Goal: Transaction & Acquisition: Purchase product/service

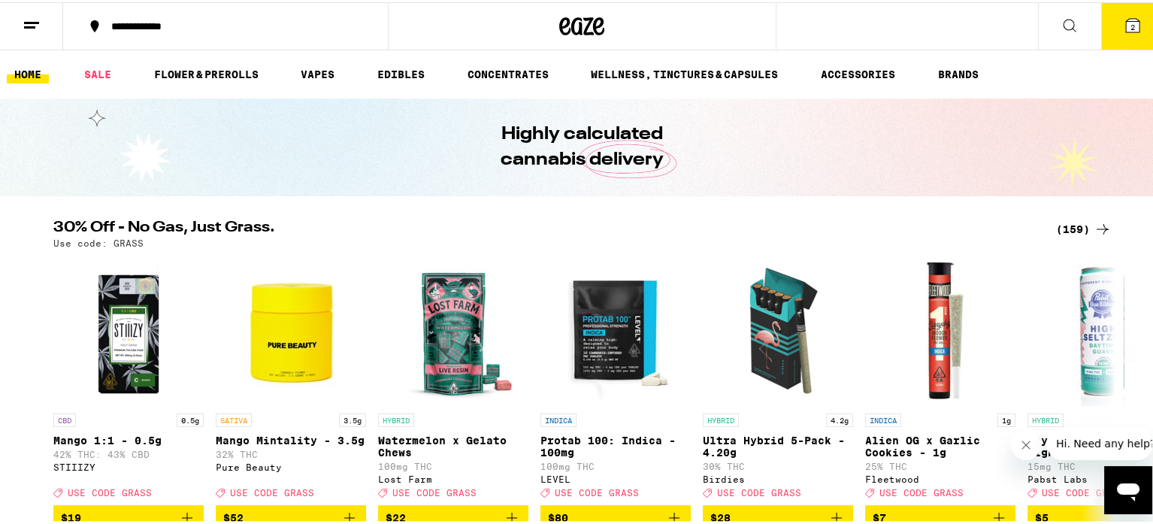
click at [1076, 223] on div "(159)" at bounding box center [1084, 227] width 56 height 18
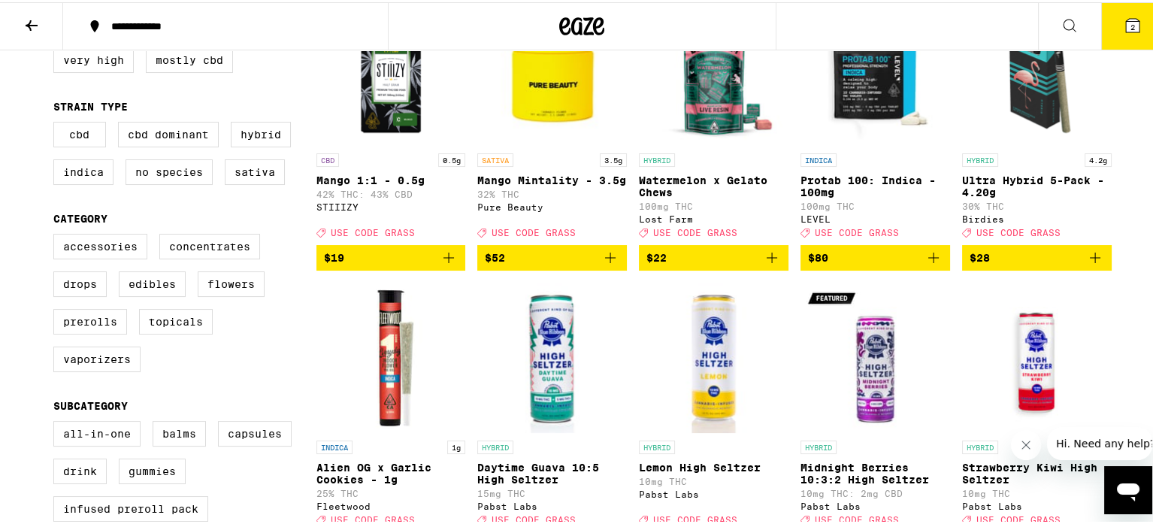
scroll to position [225, 0]
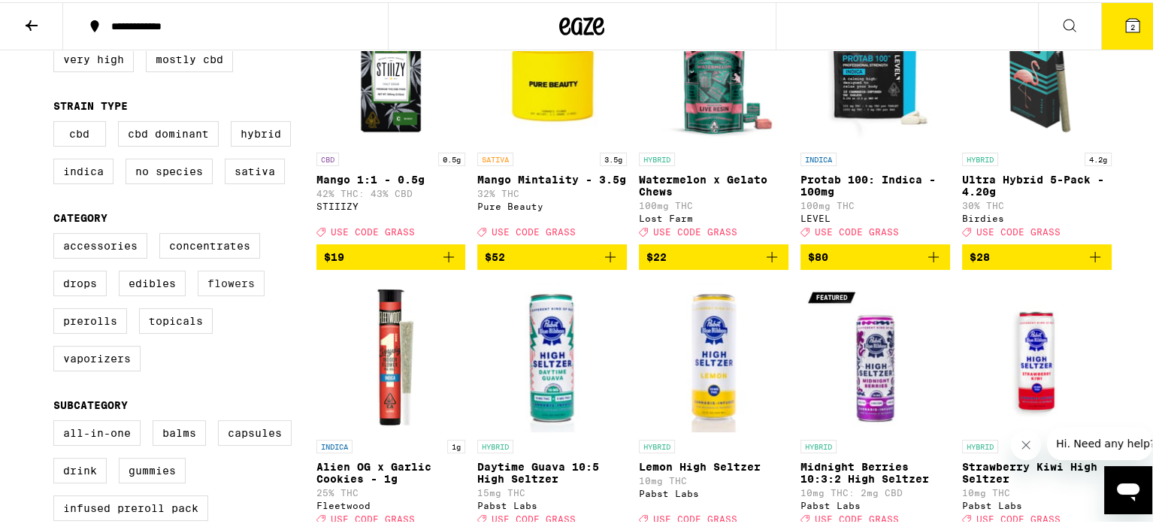
click at [213, 288] on label "Flowers" at bounding box center [231, 281] width 67 height 26
click at [57, 234] on input "Flowers" at bounding box center [56, 233] width 1 height 1
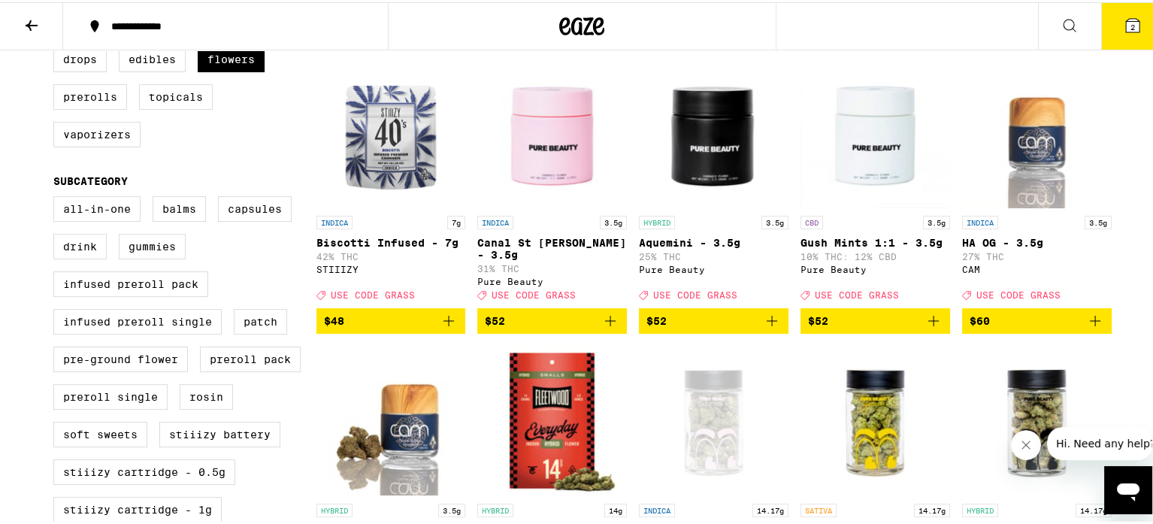
scroll to position [450, 0]
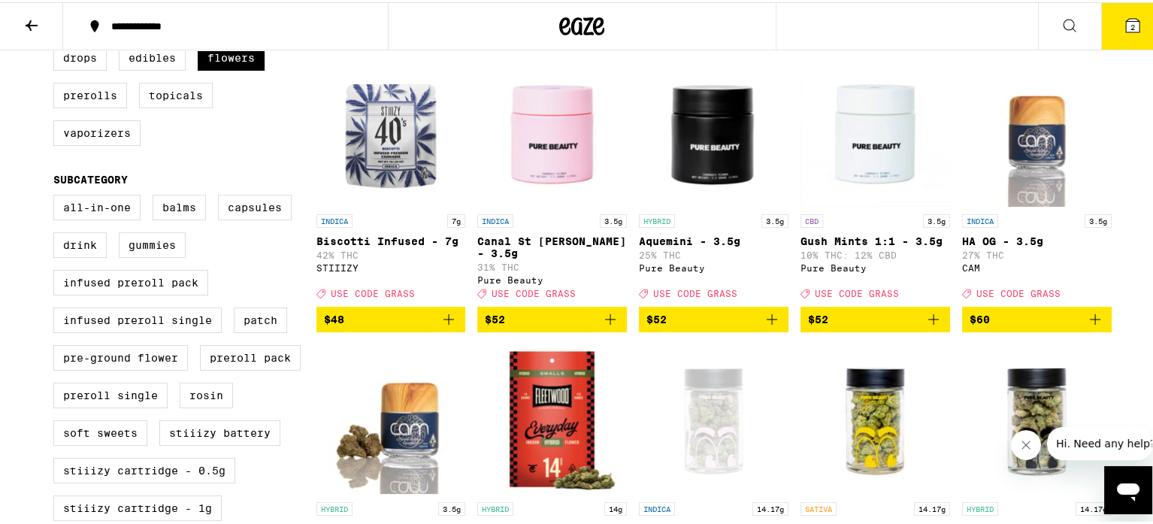
click at [440, 319] on icon "Add to bag" at bounding box center [449, 317] width 18 height 18
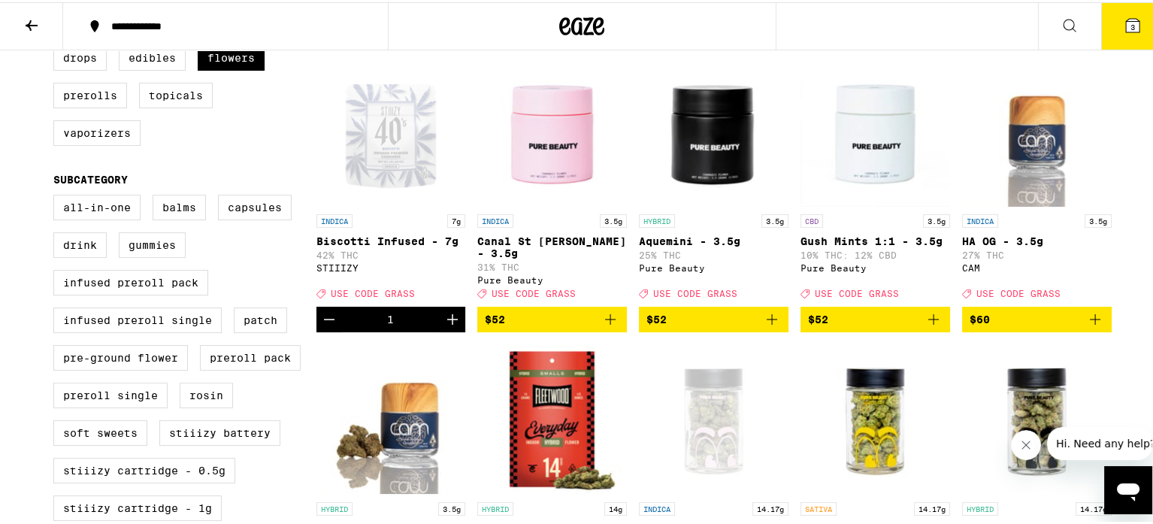
click at [1126, 22] on icon at bounding box center [1133, 24] width 14 height 14
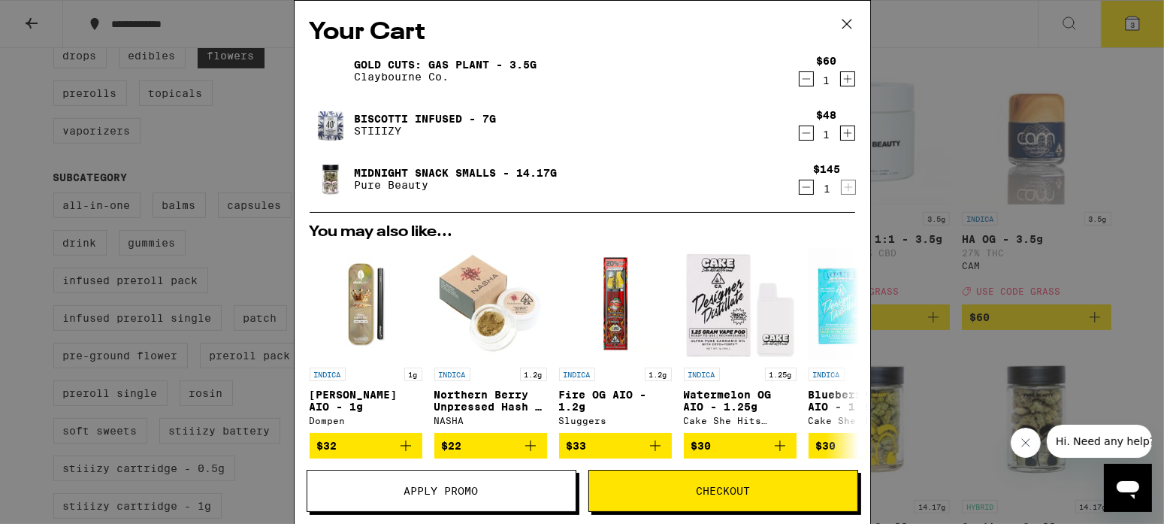
click at [800, 79] on icon "Decrement" at bounding box center [807, 79] width 14 height 18
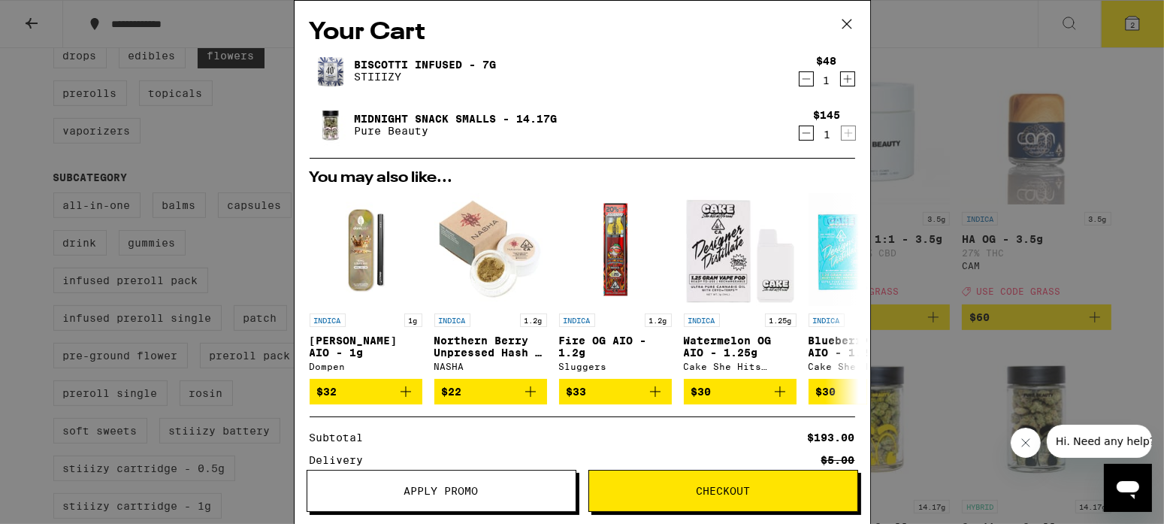
click at [845, 22] on icon at bounding box center [846, 24] width 9 height 9
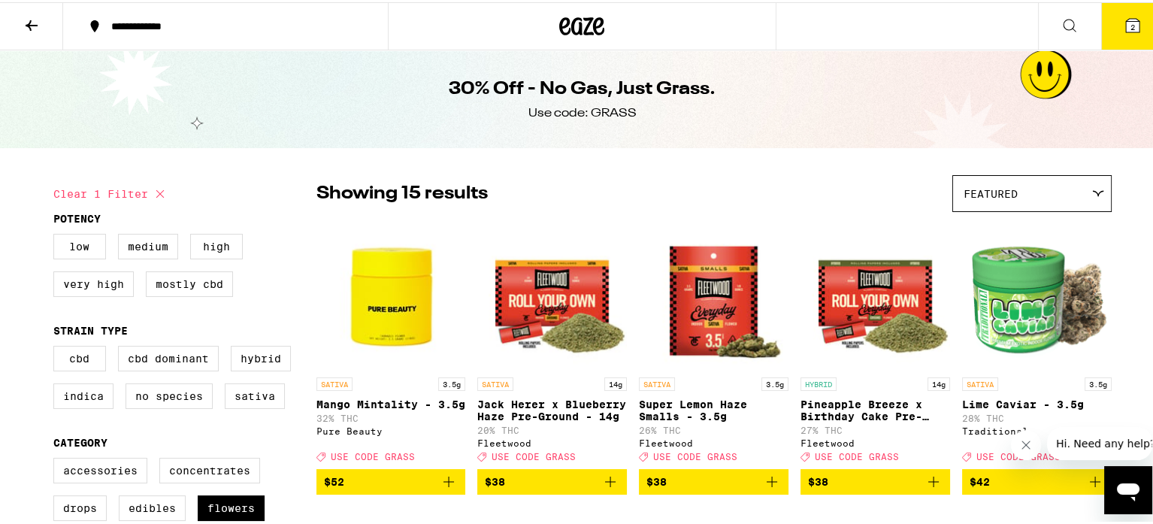
click at [125, 186] on button "Clear 1 filter" at bounding box center [111, 192] width 116 height 38
checkbox input "false"
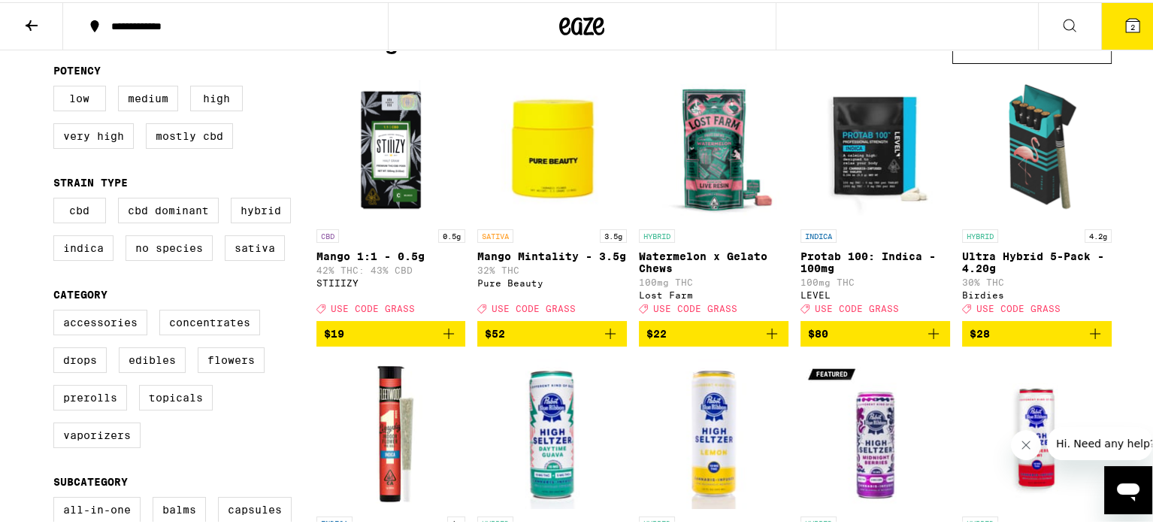
scroll to position [150, 0]
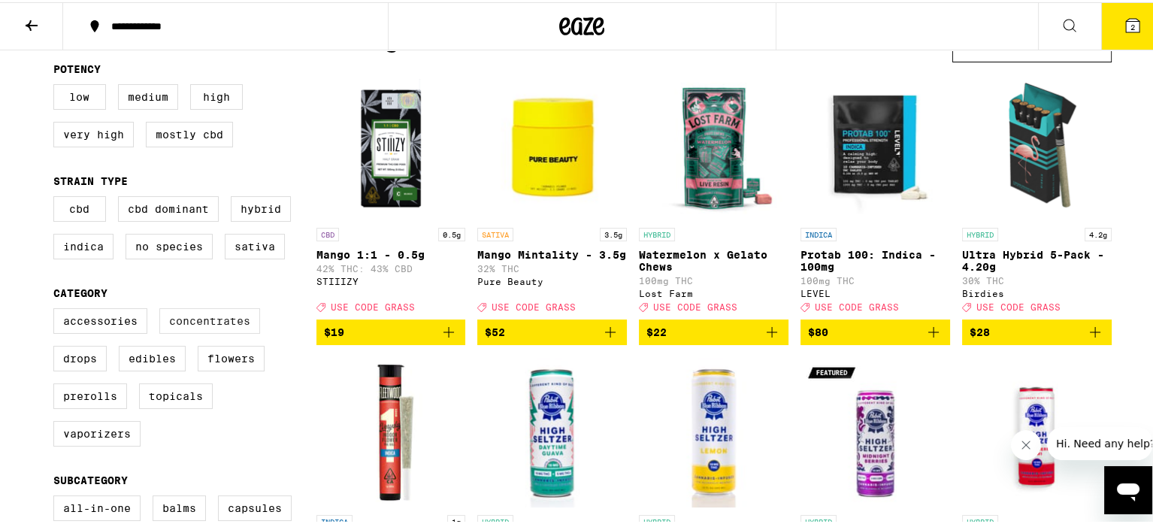
click at [210, 331] on label "Concentrates" at bounding box center [209, 319] width 101 height 26
click at [57, 309] on input "Concentrates" at bounding box center [56, 308] width 1 height 1
checkbox input "true"
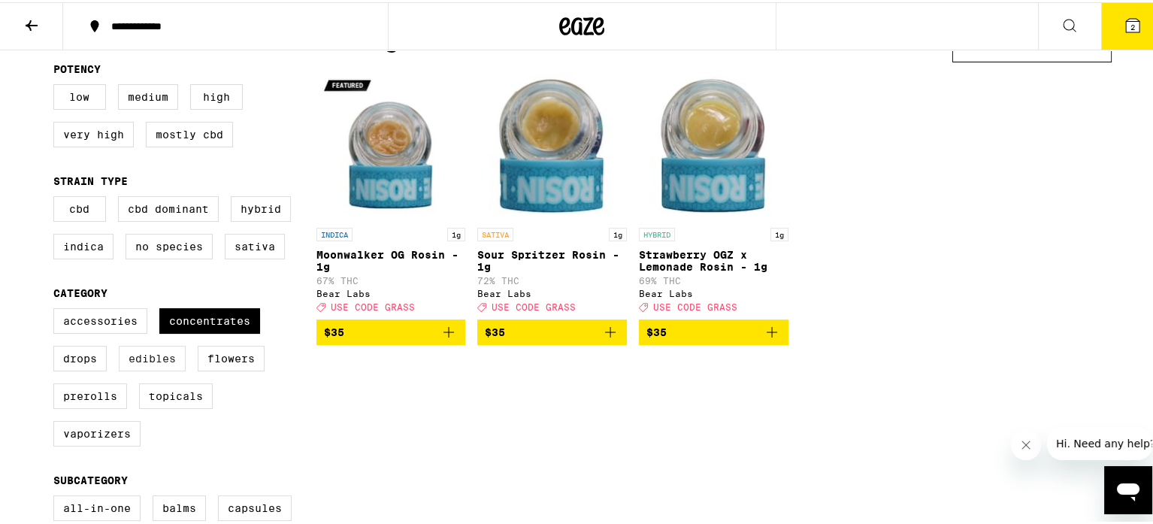
click at [141, 360] on label "Edibles" at bounding box center [152, 356] width 67 height 26
click at [57, 309] on input "Edibles" at bounding box center [56, 308] width 1 height 1
checkbox input "true"
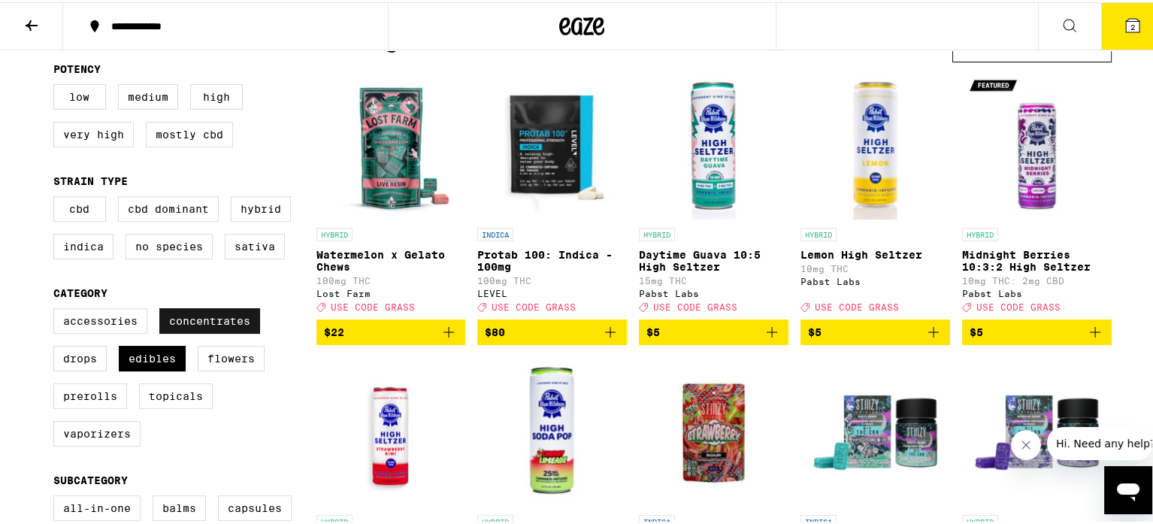
click at [162, 331] on label "Concentrates" at bounding box center [209, 319] width 101 height 26
click at [57, 309] on input "Concentrates" at bounding box center [56, 308] width 1 height 1
checkbox input "false"
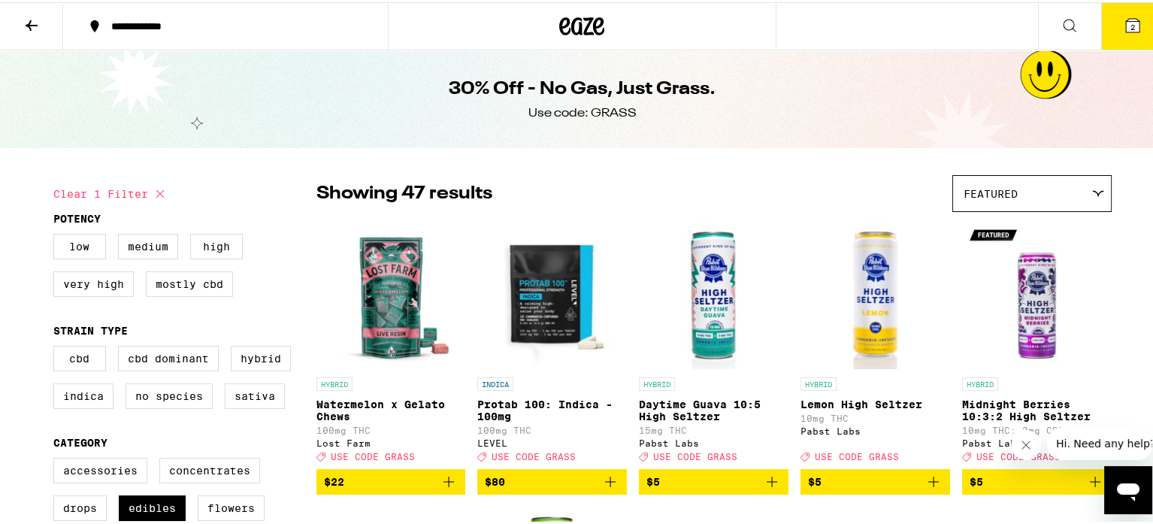
click at [1069, 183] on div "Featured" at bounding box center [1032, 191] width 158 height 35
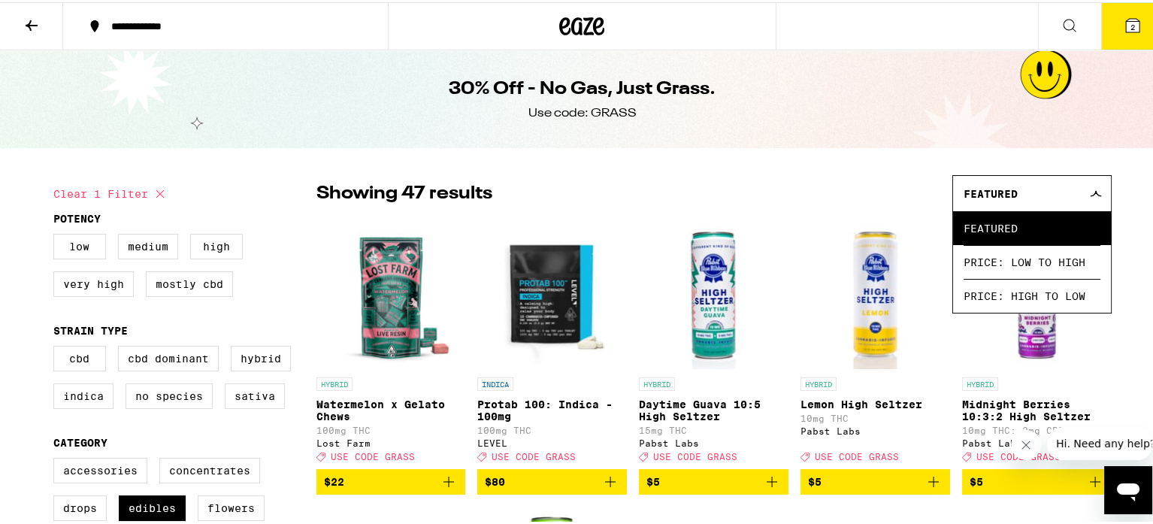
click at [1003, 263] on span "Price: Low to High" at bounding box center [1031, 260] width 137 height 34
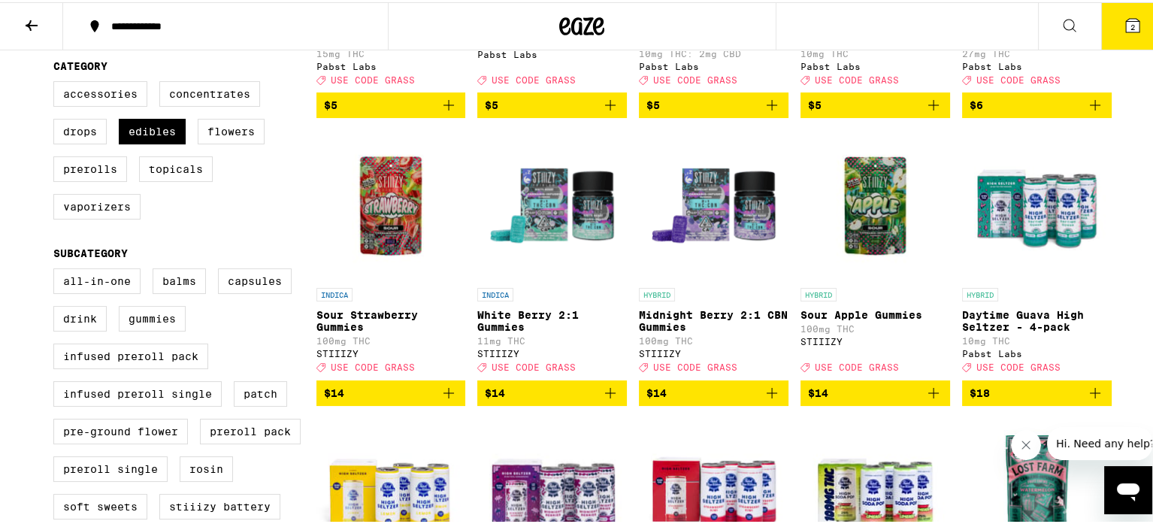
scroll to position [376, 0]
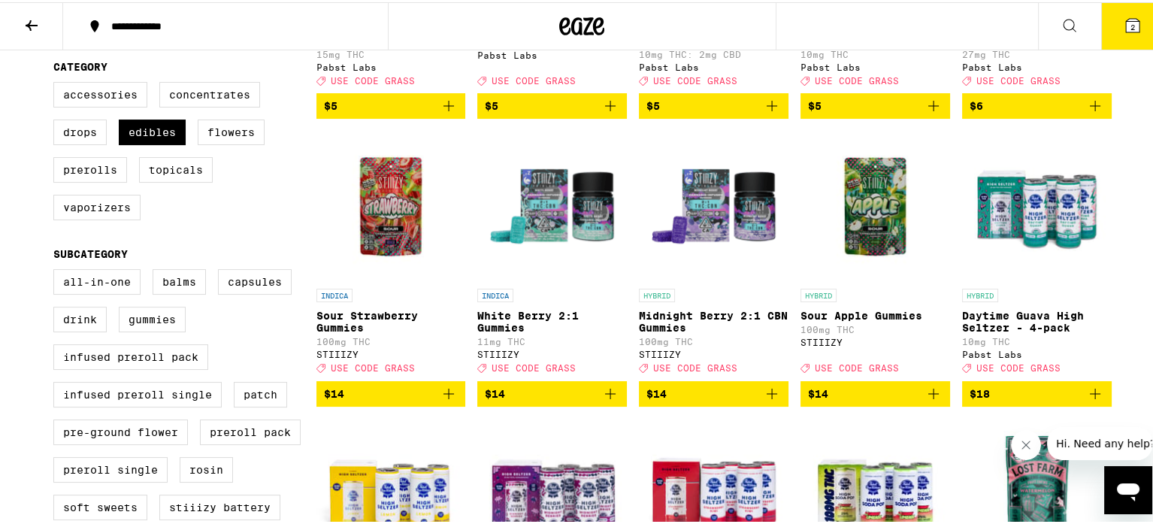
click at [676, 326] on p "Midnight Berry 2:1 CBN Gummies" at bounding box center [714, 319] width 150 height 24
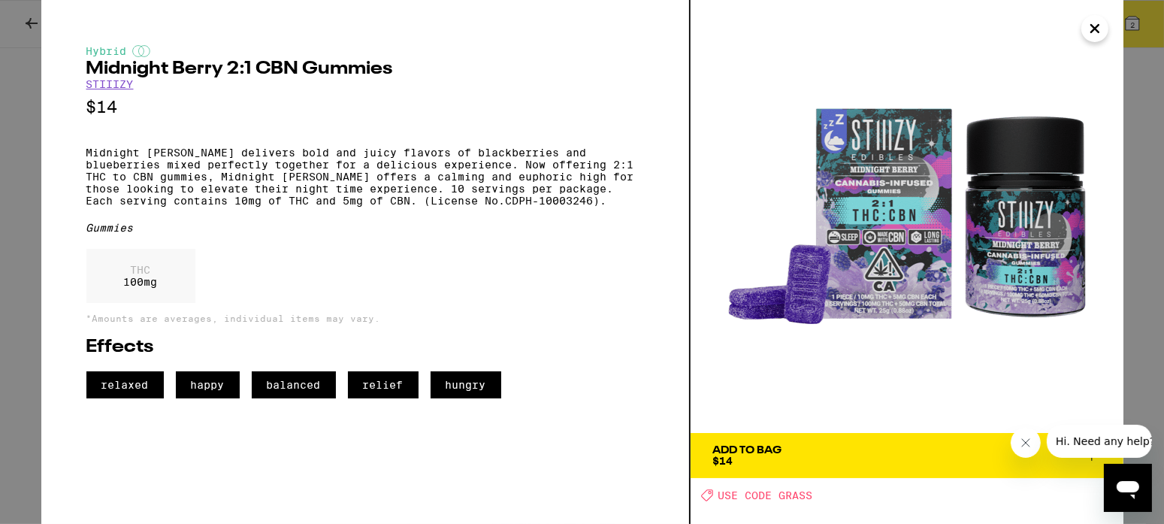
click at [822, 457] on span "Add To Bag $14" at bounding box center [907, 455] width 388 height 21
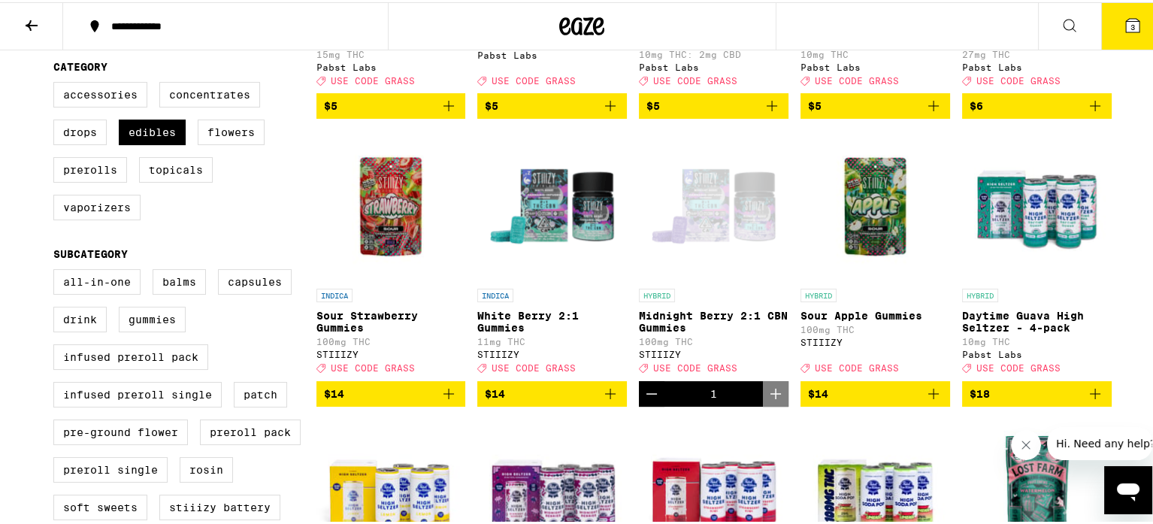
click at [1126, 25] on icon at bounding box center [1133, 24] width 14 height 14
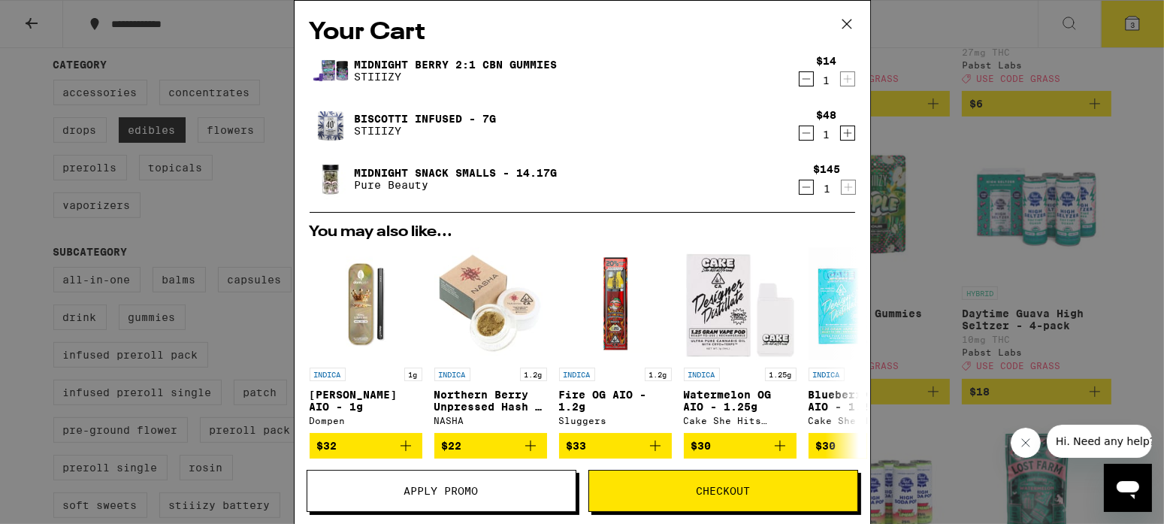
click at [228, 43] on div "Your Cart Midnight Berry 2:1 CBN Gummies STIIIZY $14 1 Biscotti Infused - 7g ST…" at bounding box center [582, 262] width 1164 height 524
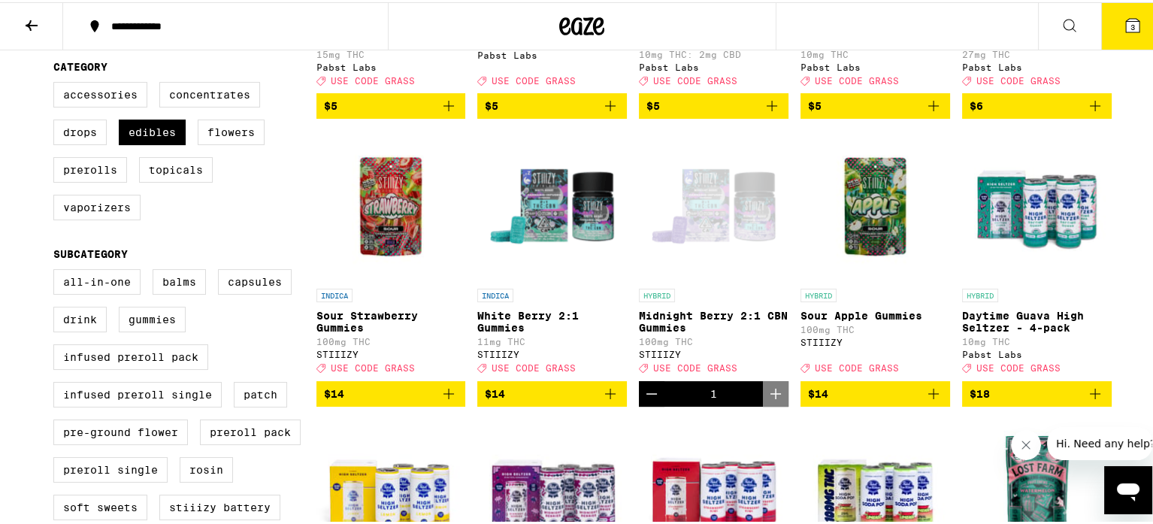
click at [497, 328] on p "White Berry 2:1 Gummies" at bounding box center [552, 319] width 150 height 24
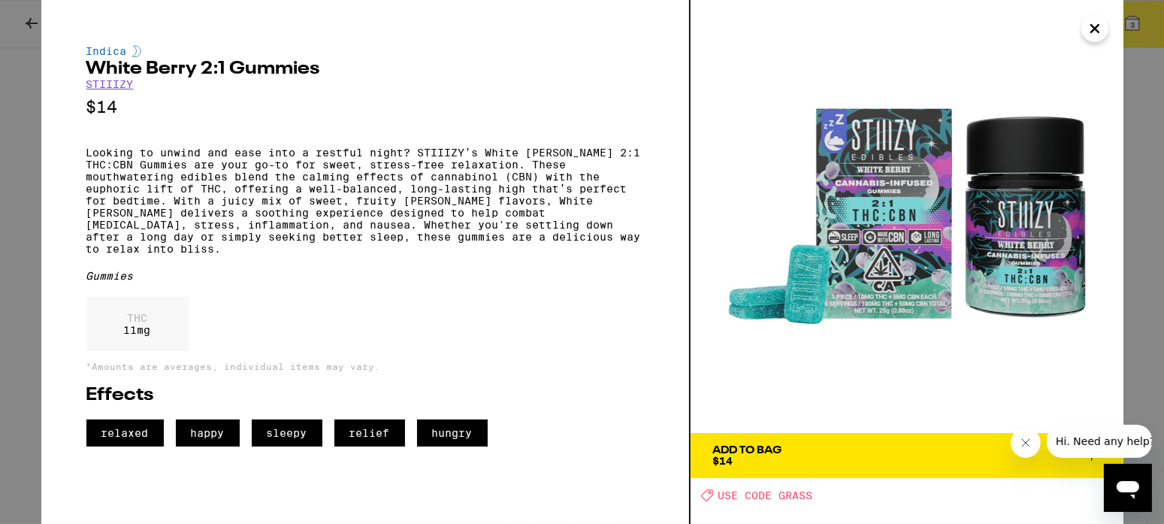
click at [898, 449] on span "Add To Bag $14" at bounding box center [907, 455] width 388 height 21
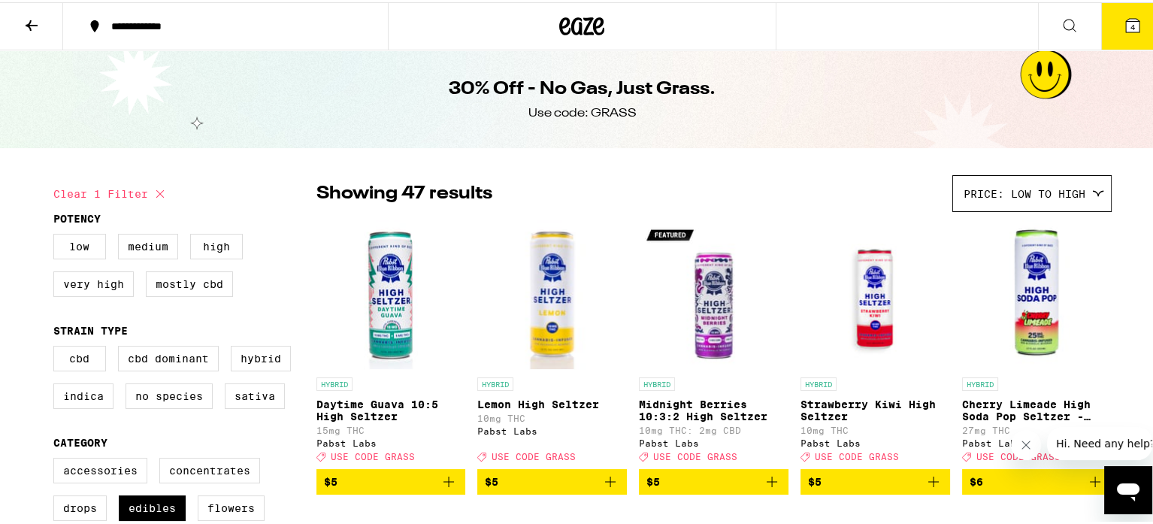
click at [1126, 28] on icon at bounding box center [1133, 24] width 14 height 14
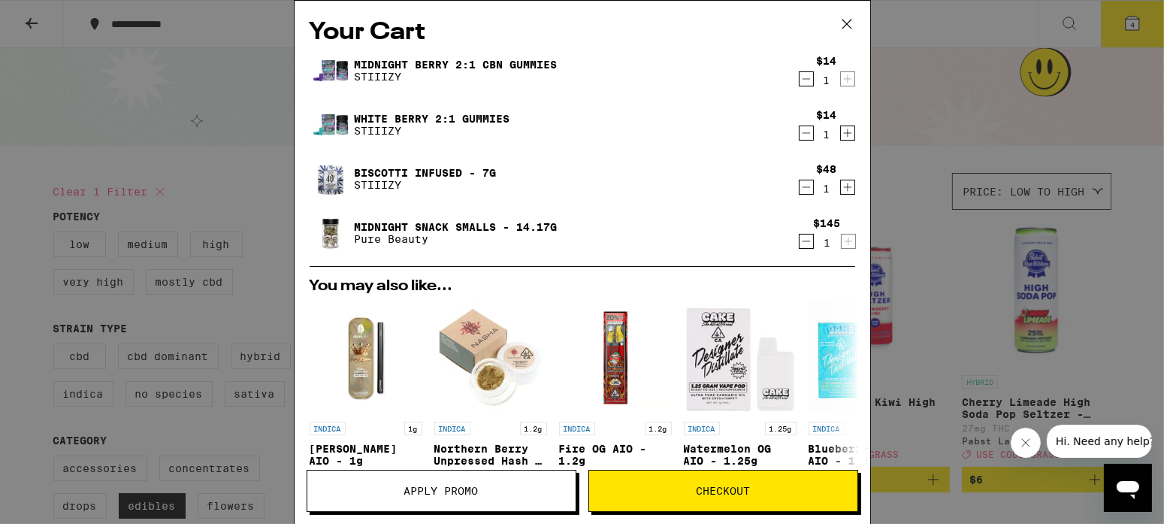
click at [243, 187] on div "Your Cart Midnight Berry 2:1 CBN Gummies STIIIZY $14 1 White Berry 2:1 Gummies …" at bounding box center [582, 262] width 1164 height 524
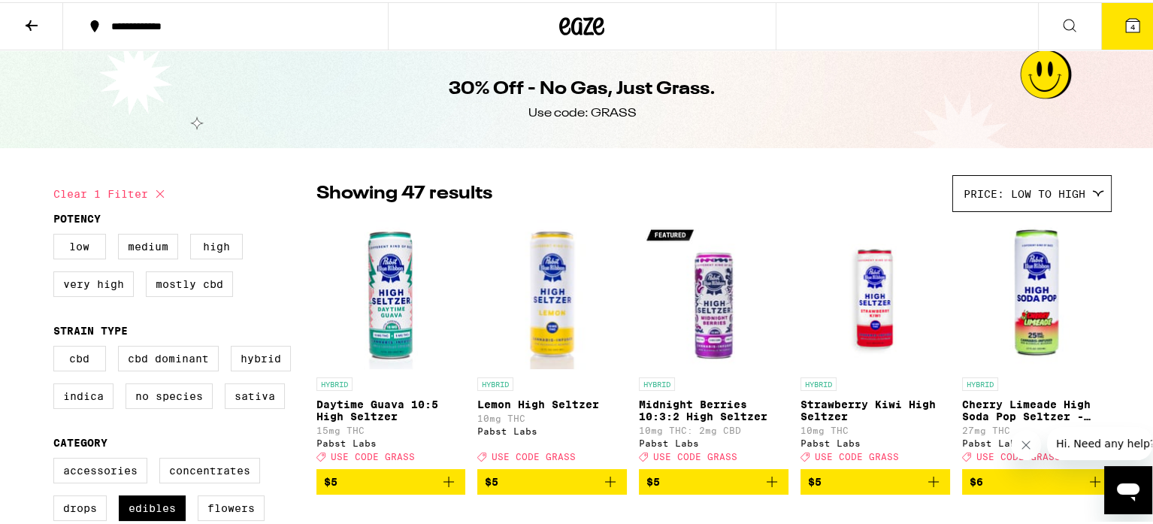
click at [1124, 22] on icon at bounding box center [1133, 23] width 18 height 18
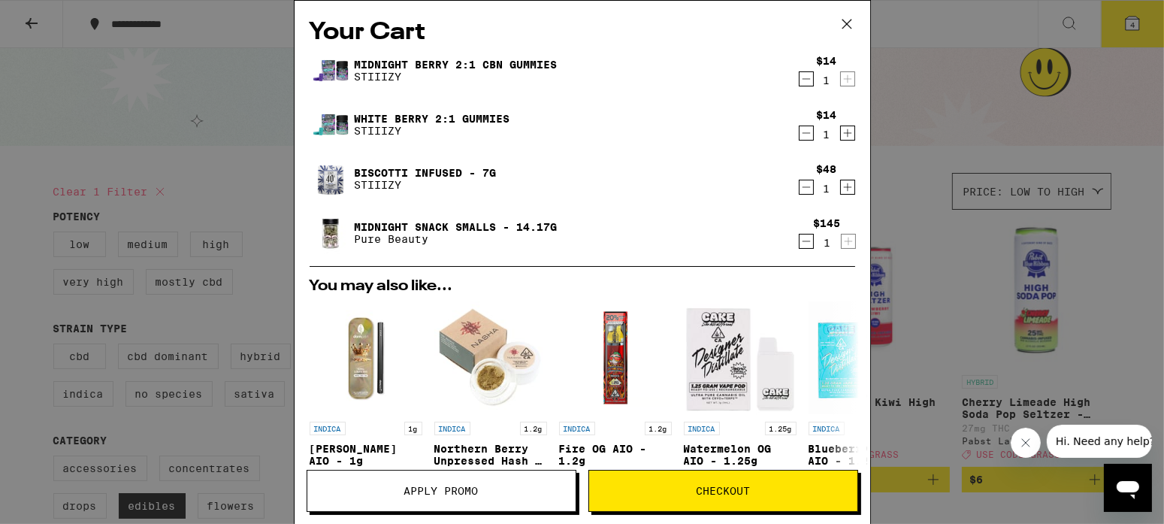
click at [432, 491] on span "Apply Promo" at bounding box center [441, 490] width 74 height 11
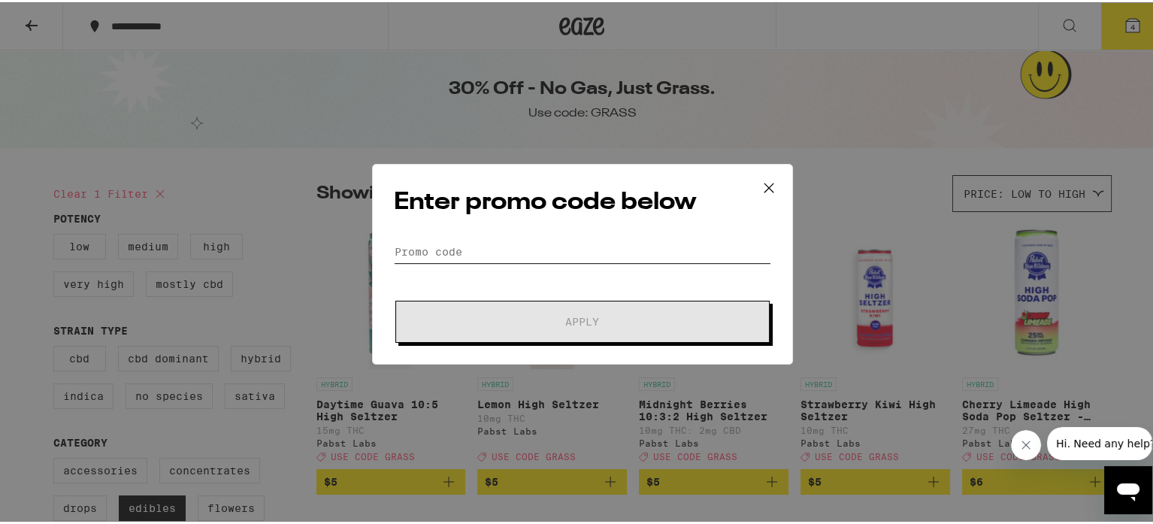
click at [404, 240] on input "Promo Code" at bounding box center [582, 249] width 377 height 23
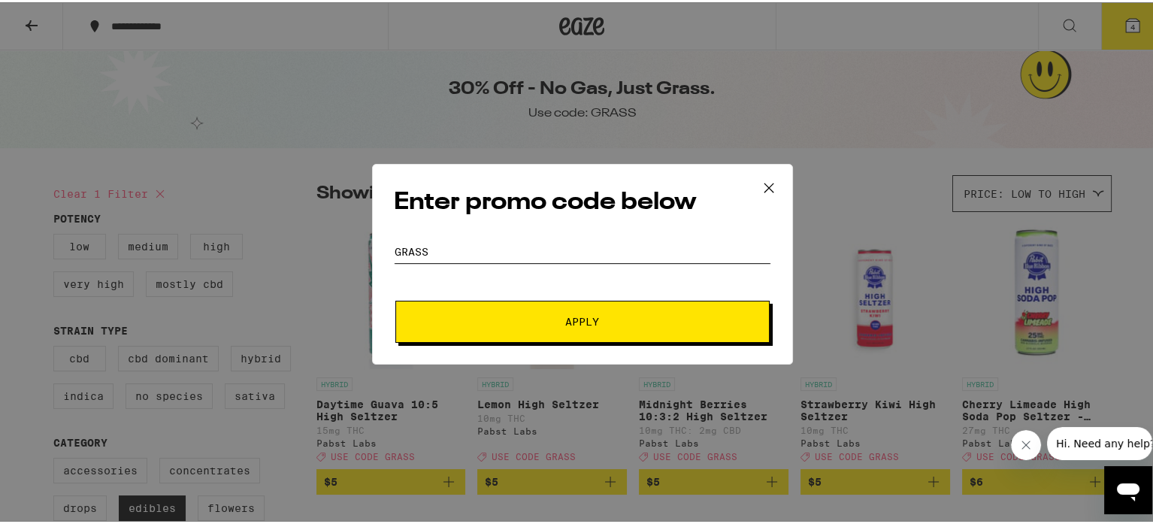
type input "grass"
click at [568, 332] on button "Apply" at bounding box center [582, 319] width 374 height 42
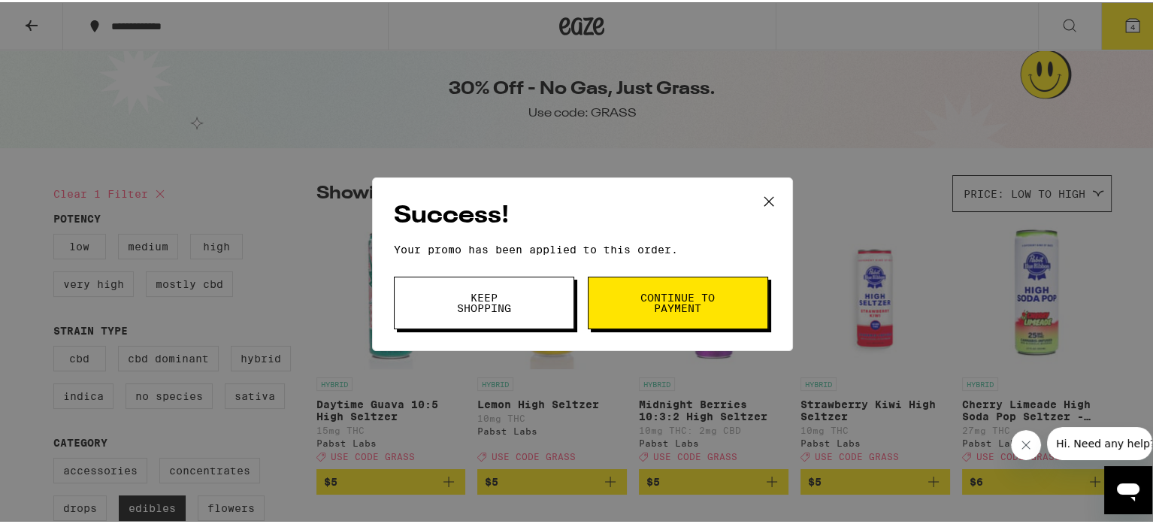
click at [670, 309] on span "Continue to payment" at bounding box center [678, 300] width 77 height 21
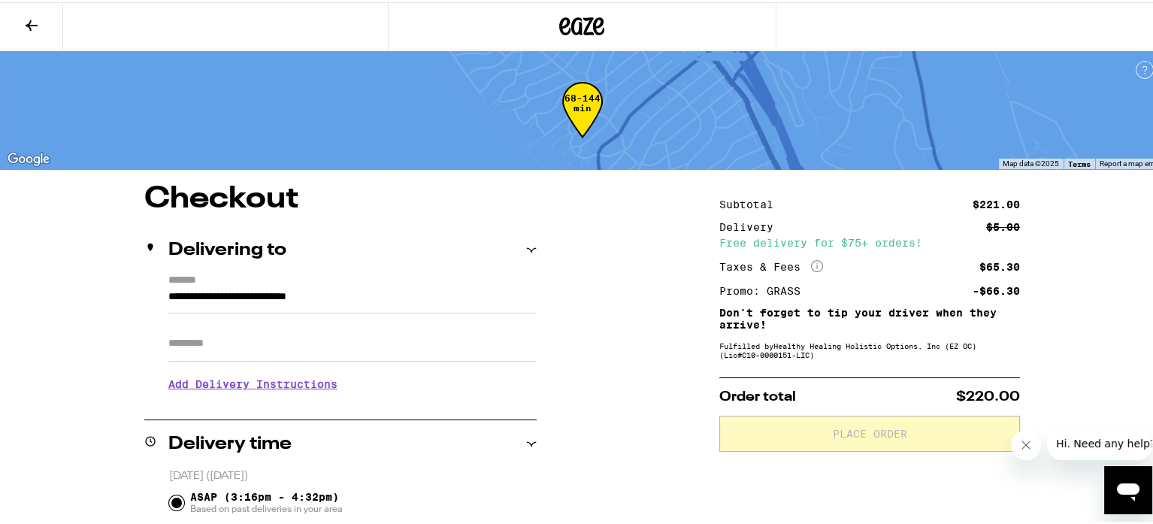
click at [213, 339] on input "Apt/Suite" at bounding box center [352, 341] width 368 height 36
type input "*"
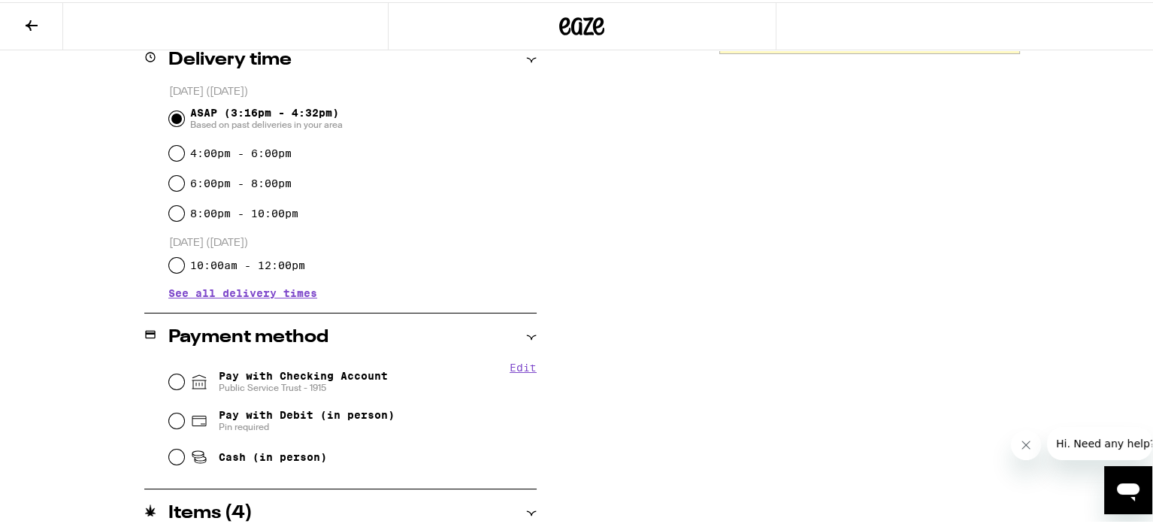
scroll to position [399, 0]
click at [173, 383] on input "Pay with Checking Account Public Service Trust - 1915" at bounding box center [176, 378] width 15 height 15
radio input "true"
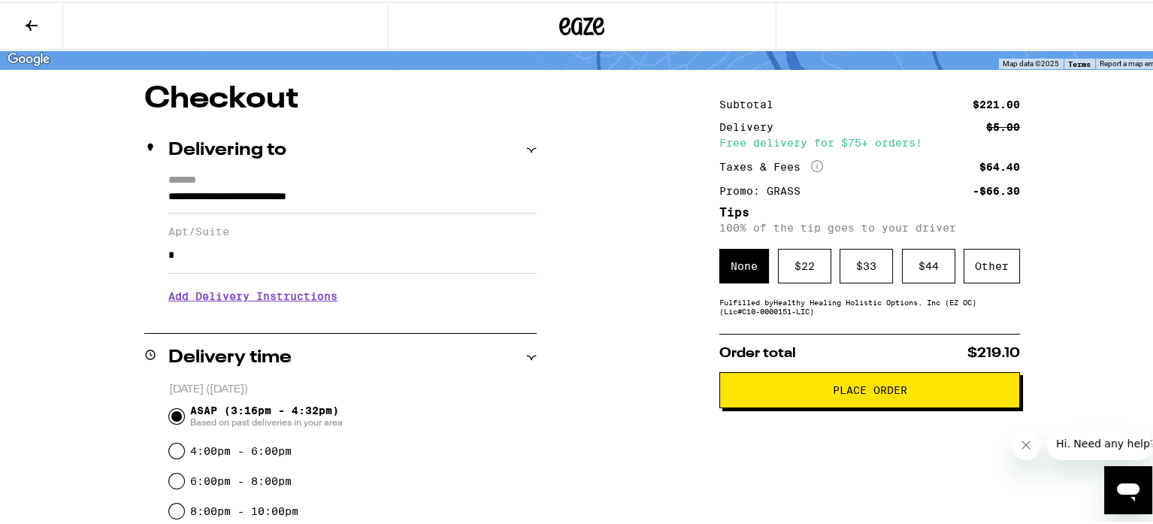
scroll to position [99, 0]
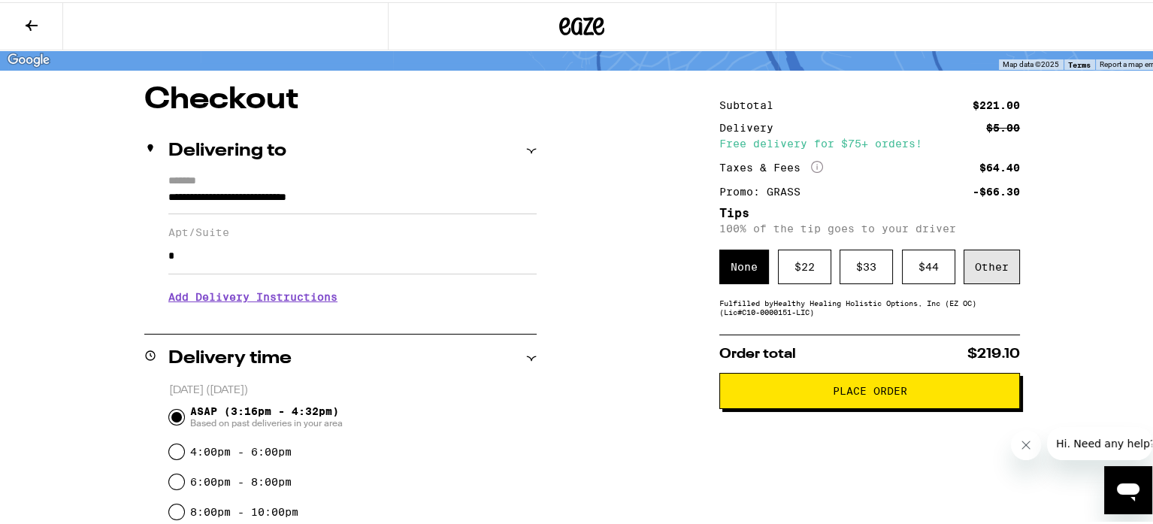
click at [979, 266] on div "Other" at bounding box center [991, 264] width 56 height 35
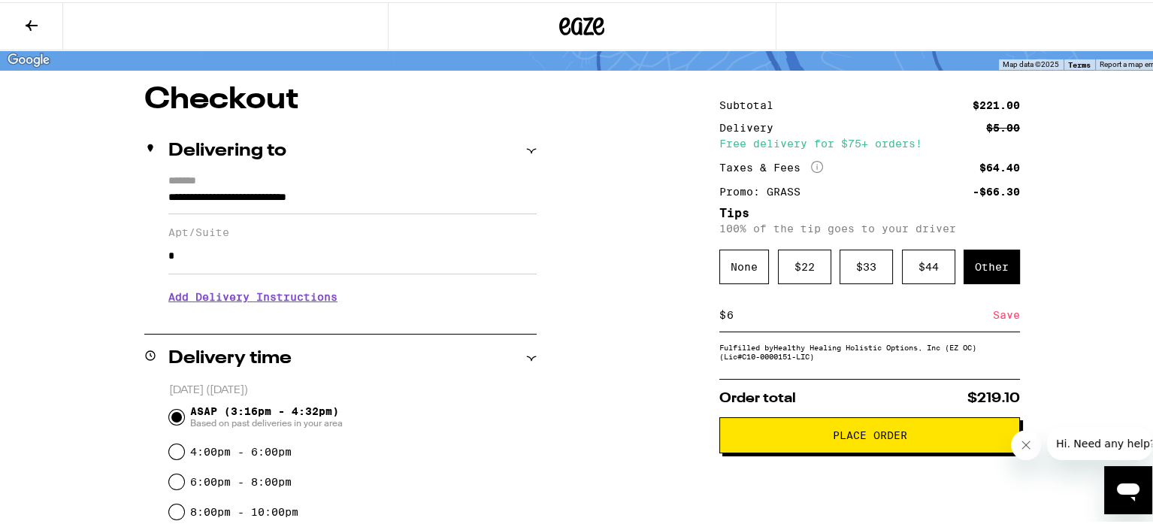
type input "6"
click at [1000, 316] on div "Save" at bounding box center [1006, 312] width 27 height 33
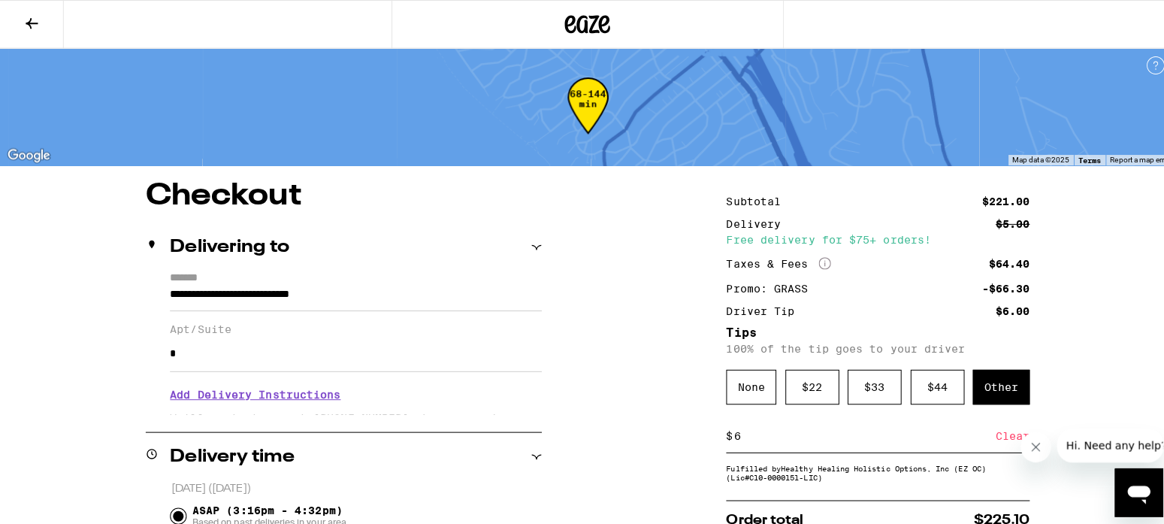
scroll to position [0, 0]
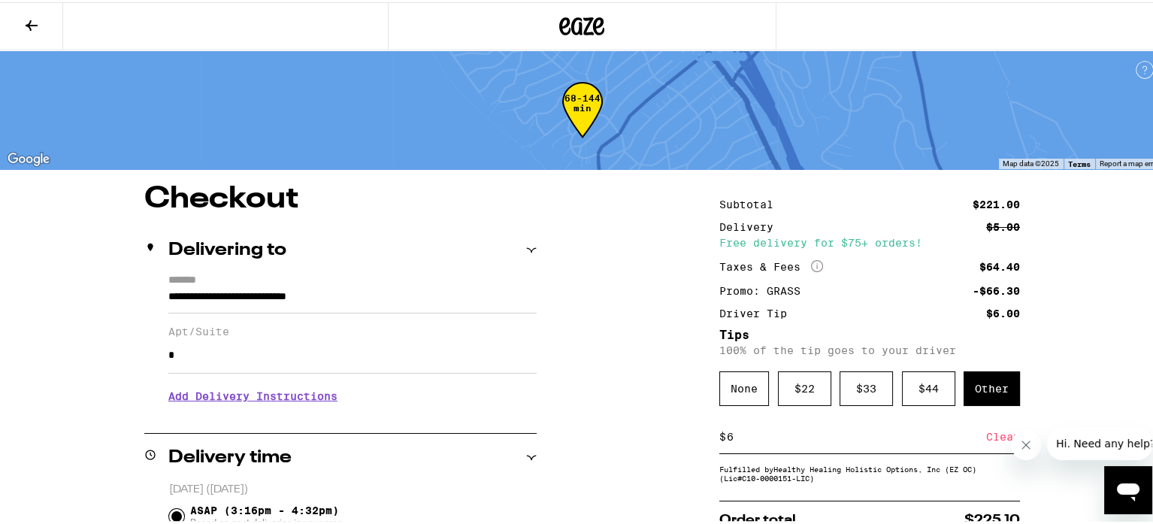
click at [27, 31] on icon at bounding box center [32, 23] width 18 height 18
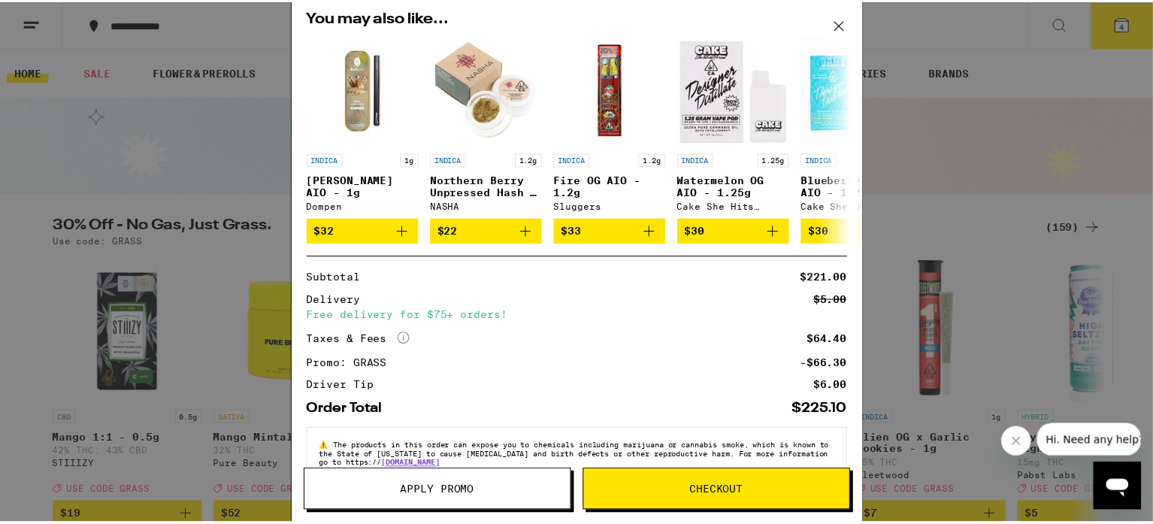
scroll to position [305, 0]
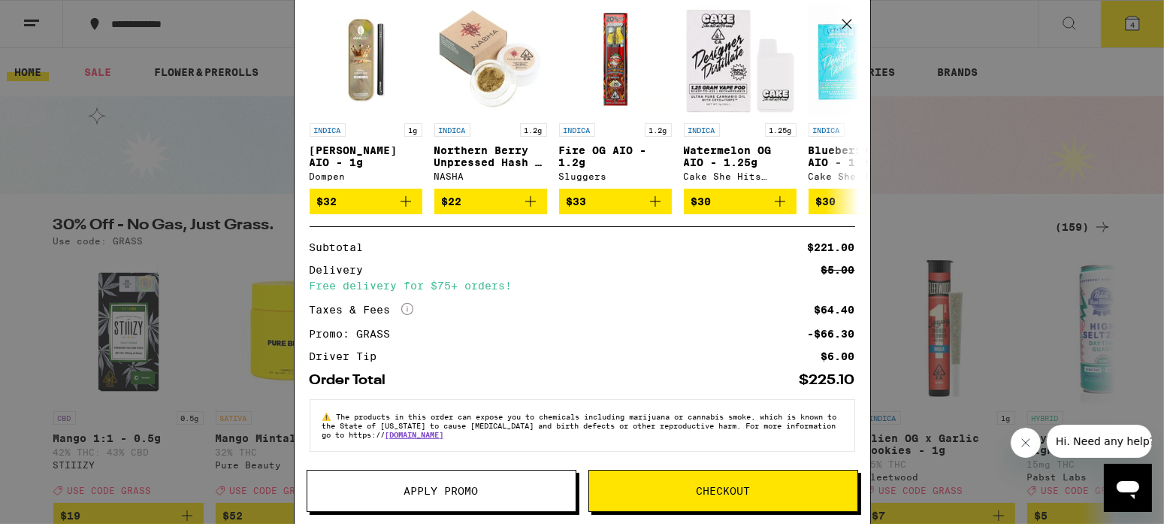
click at [925, 176] on div "Your Cart Midnight Berry 2:1 CBN Gummies STIIIZY $14 1 White Berry 2:1 Gummies …" at bounding box center [582, 262] width 1164 height 524
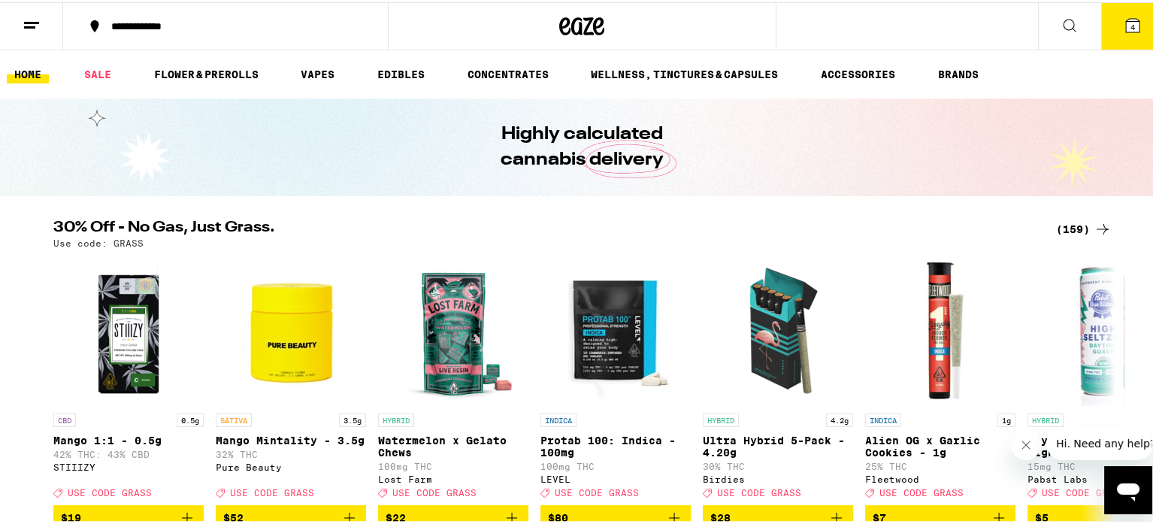
click at [1068, 225] on div "(159)" at bounding box center [1084, 227] width 56 height 18
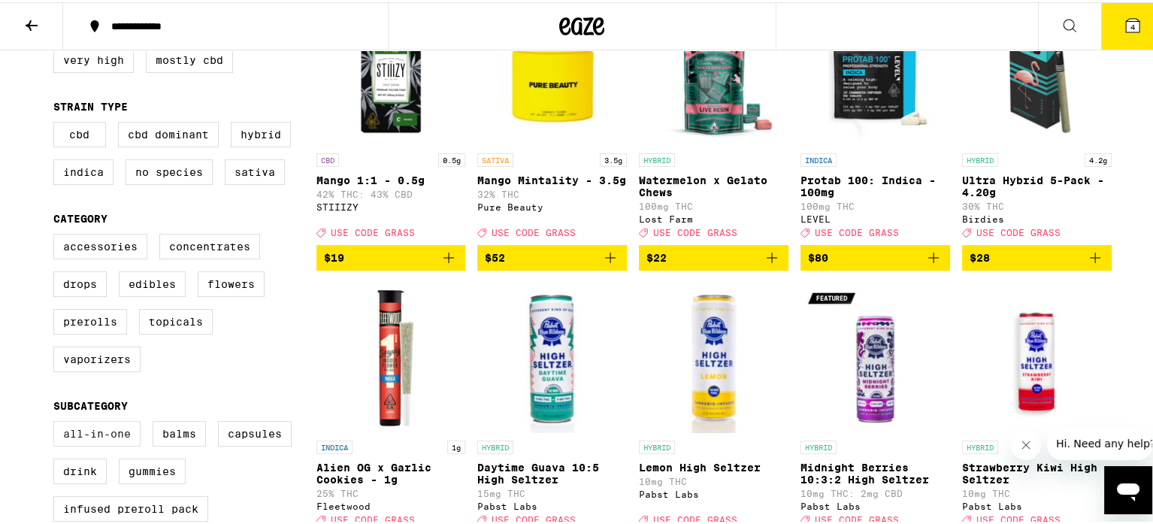
scroll to position [225, 0]
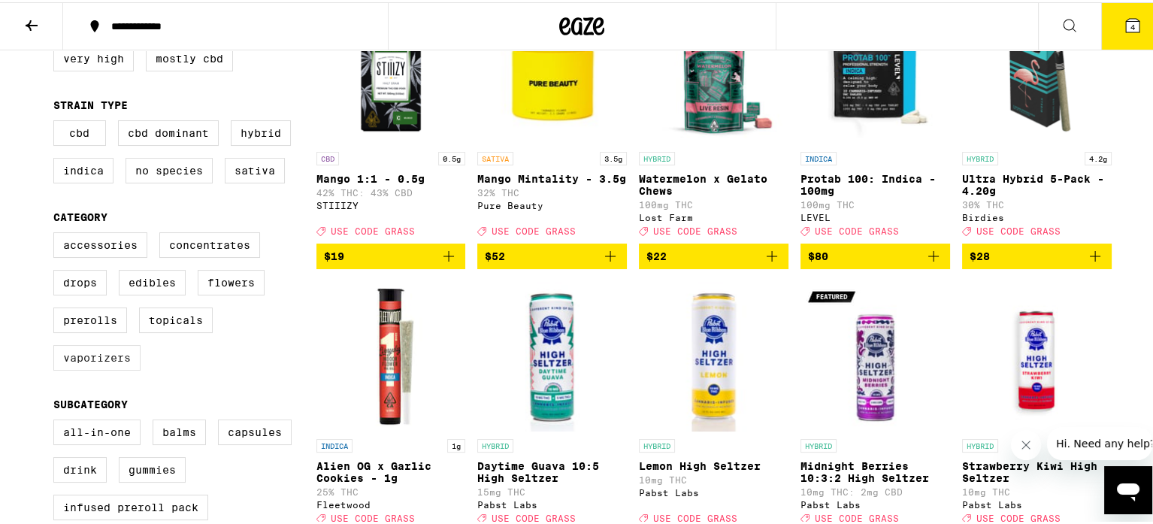
click at [71, 368] on label "Vaporizers" at bounding box center [96, 356] width 87 height 26
click at [57, 233] on input "Vaporizers" at bounding box center [56, 232] width 1 height 1
checkbox input "true"
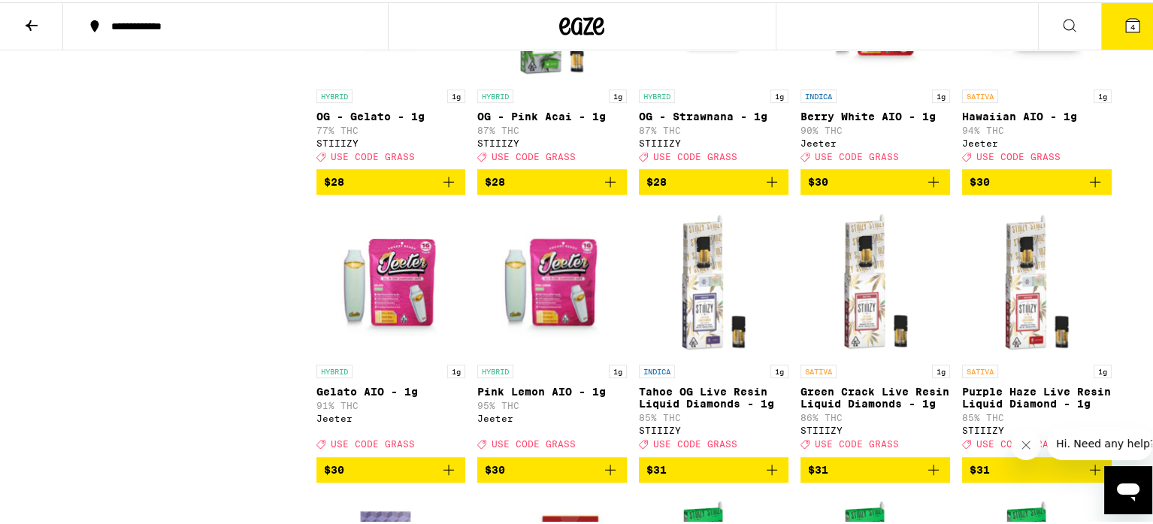
scroll to position [1426, 0]
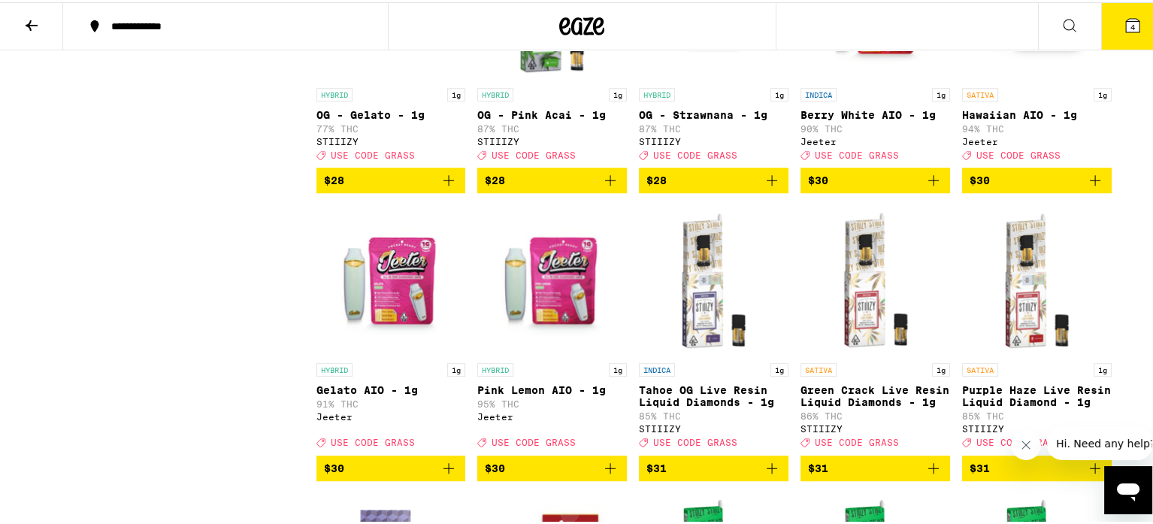
click at [930, 187] on icon "Add to bag" at bounding box center [933, 178] width 18 height 18
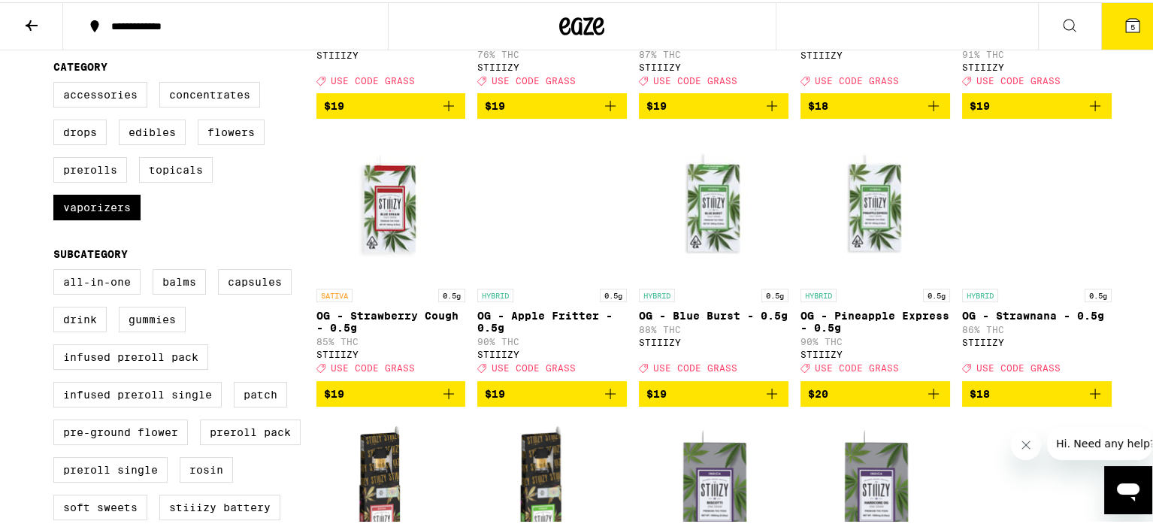
scroll to position [376, 0]
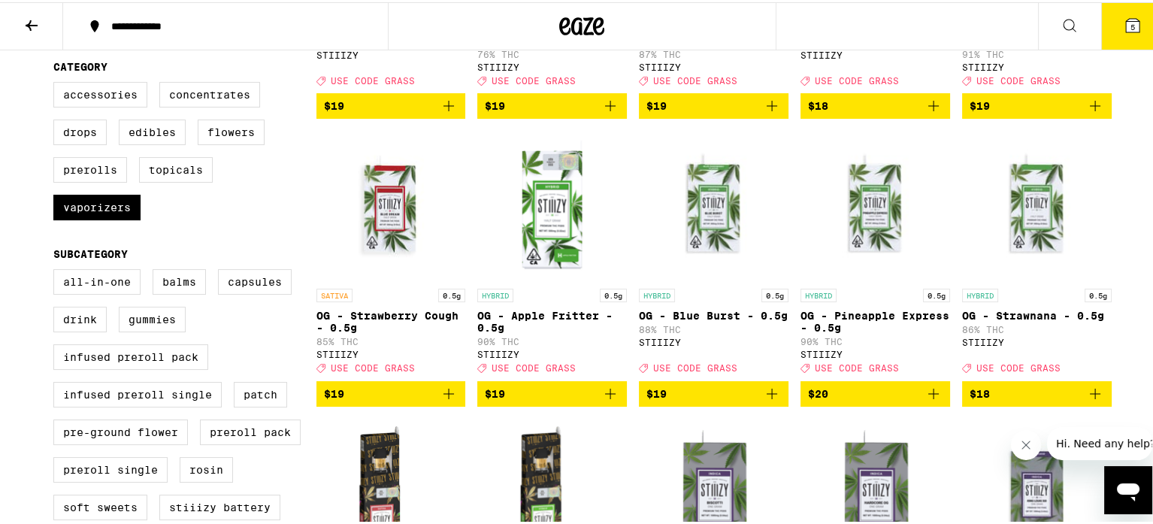
click at [1130, 22] on span "5" at bounding box center [1132, 24] width 5 height 9
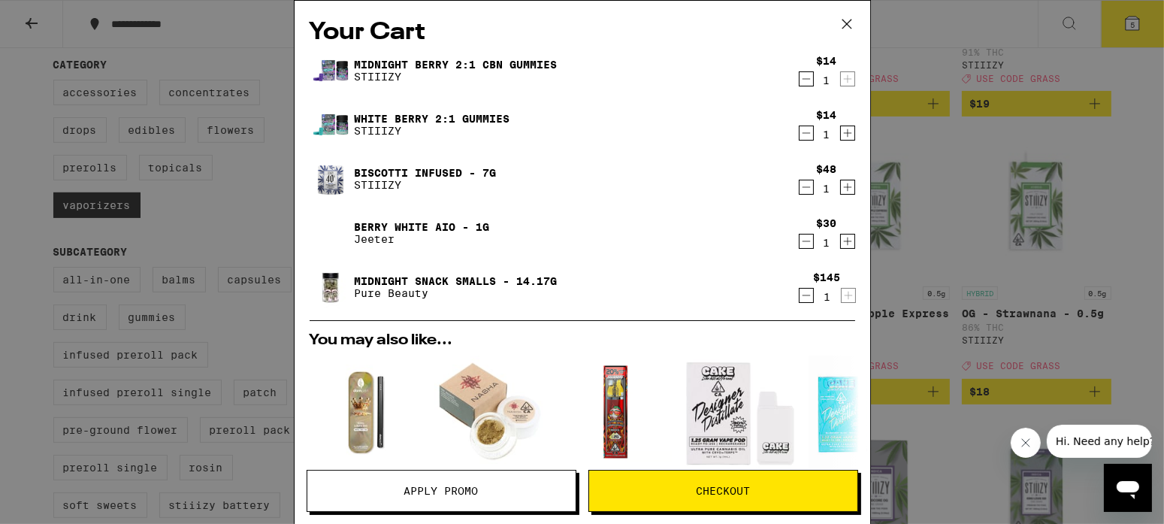
click at [433, 488] on span "Apply Promo" at bounding box center [441, 490] width 74 height 11
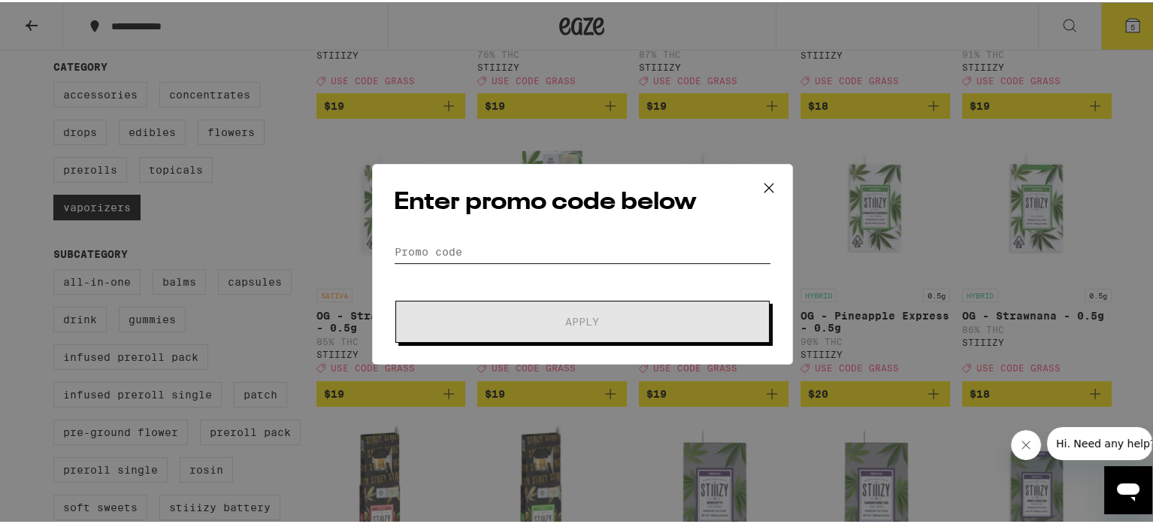
click at [407, 240] on input "Promo Code" at bounding box center [582, 249] width 377 height 23
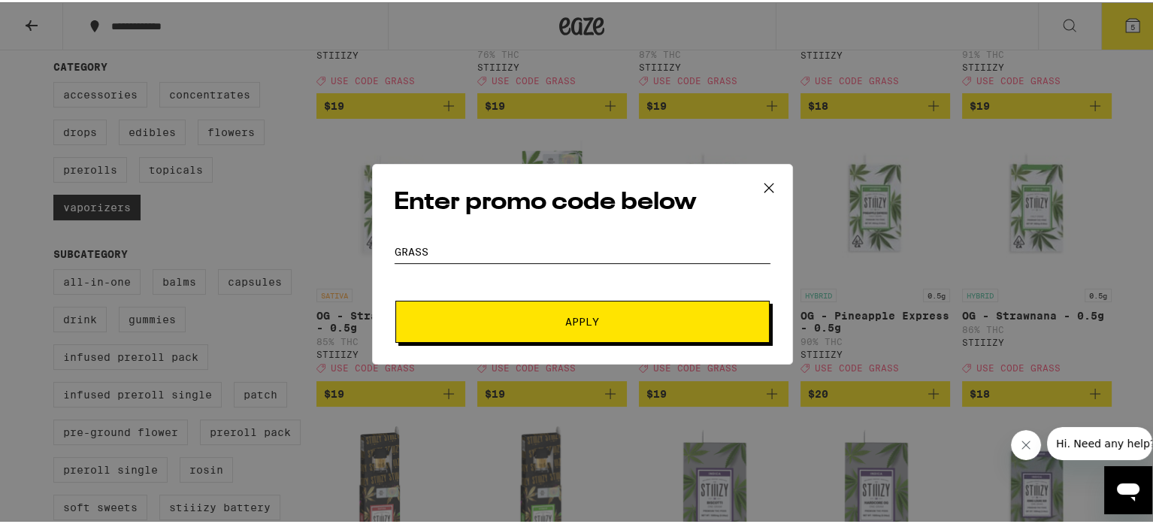
type input "grass"
click at [570, 321] on span "Apply" at bounding box center [582, 319] width 34 height 11
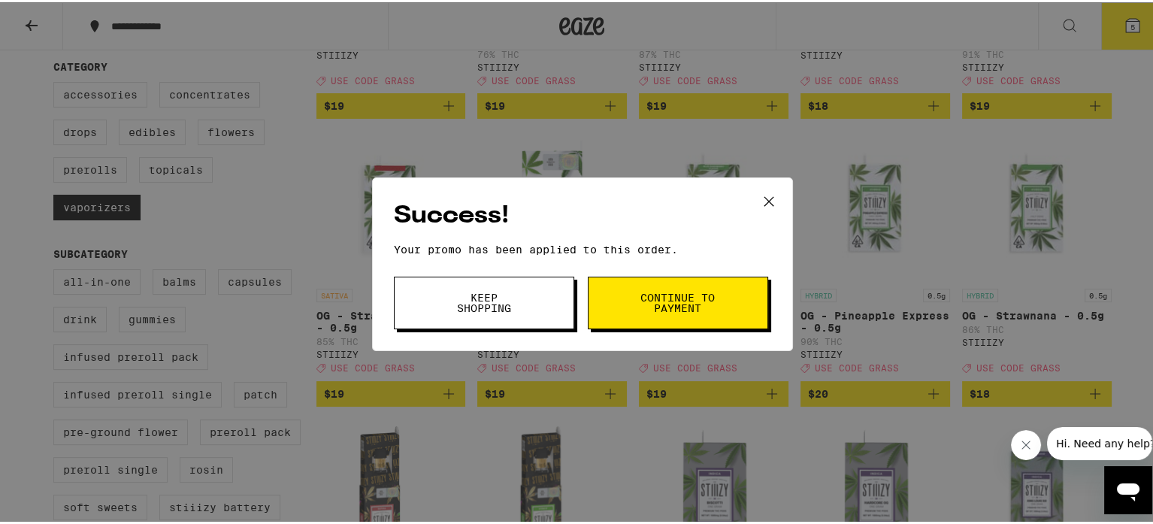
click at [709, 314] on button "Continue to payment" at bounding box center [678, 300] width 180 height 53
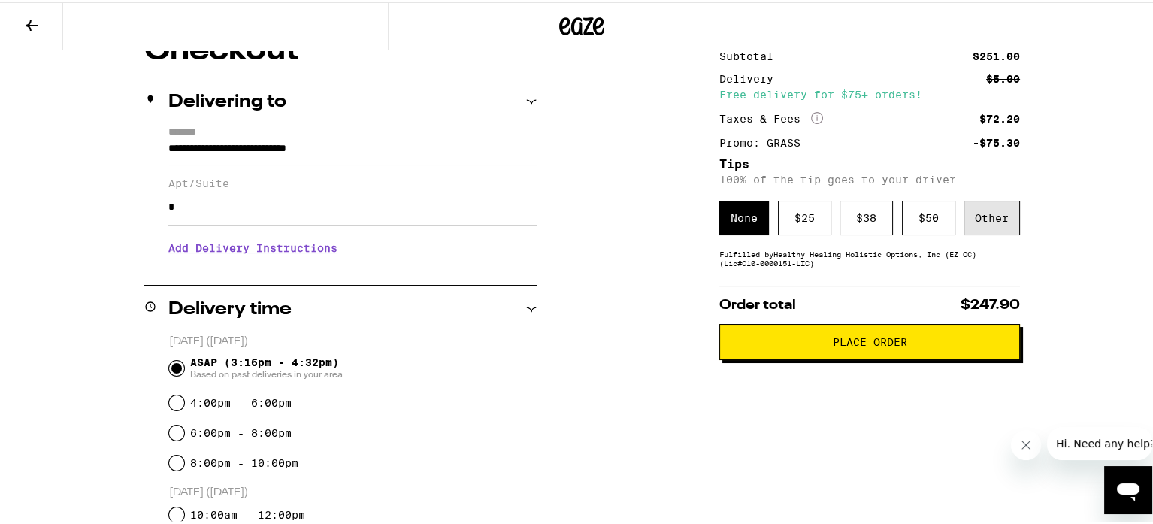
scroll to position [149, 0]
click at [982, 213] on div "Other" at bounding box center [991, 215] width 56 height 35
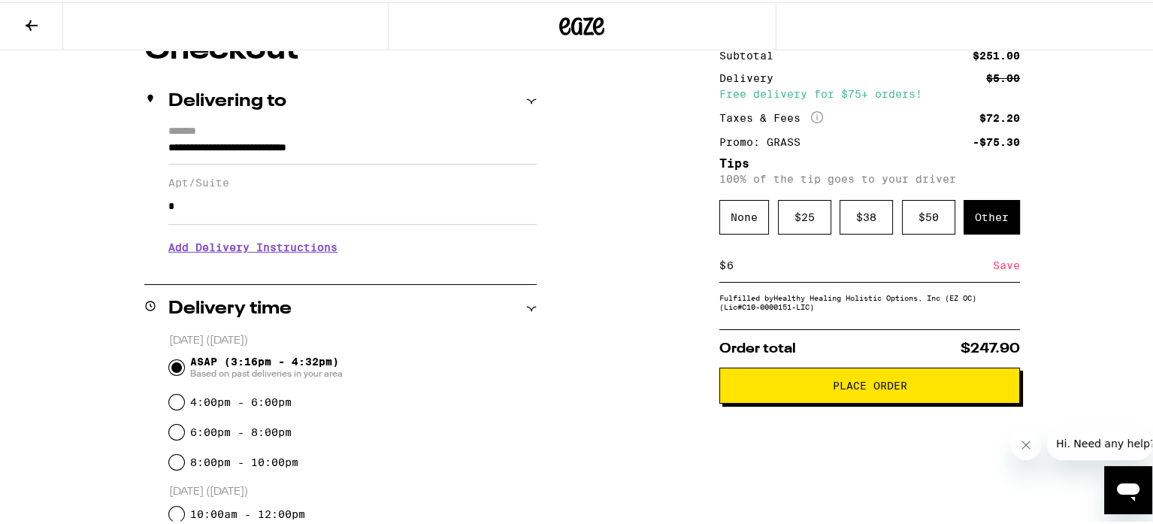
type input "6"
click at [999, 262] on div "Save" at bounding box center [1006, 263] width 27 height 33
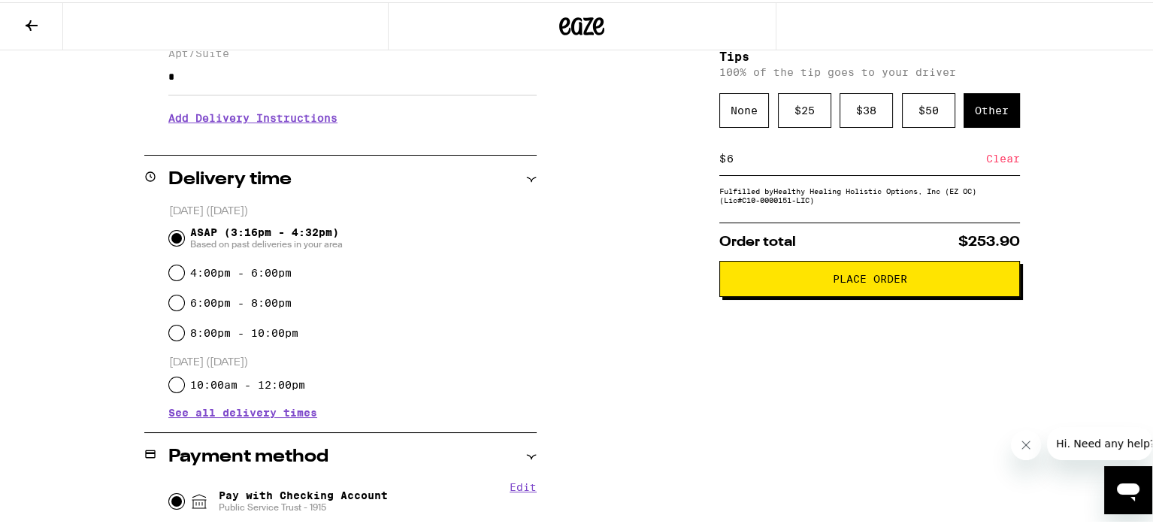
scroll to position [279, 0]
click at [833, 279] on span "Place Order" at bounding box center [870, 276] width 74 height 11
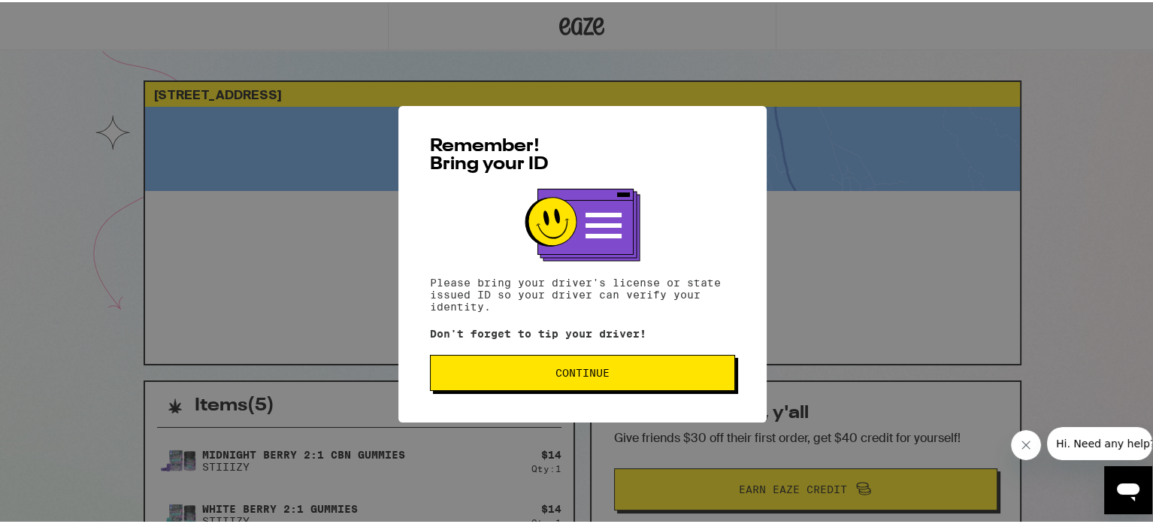
click at [570, 374] on span "Continue" at bounding box center [582, 370] width 54 height 11
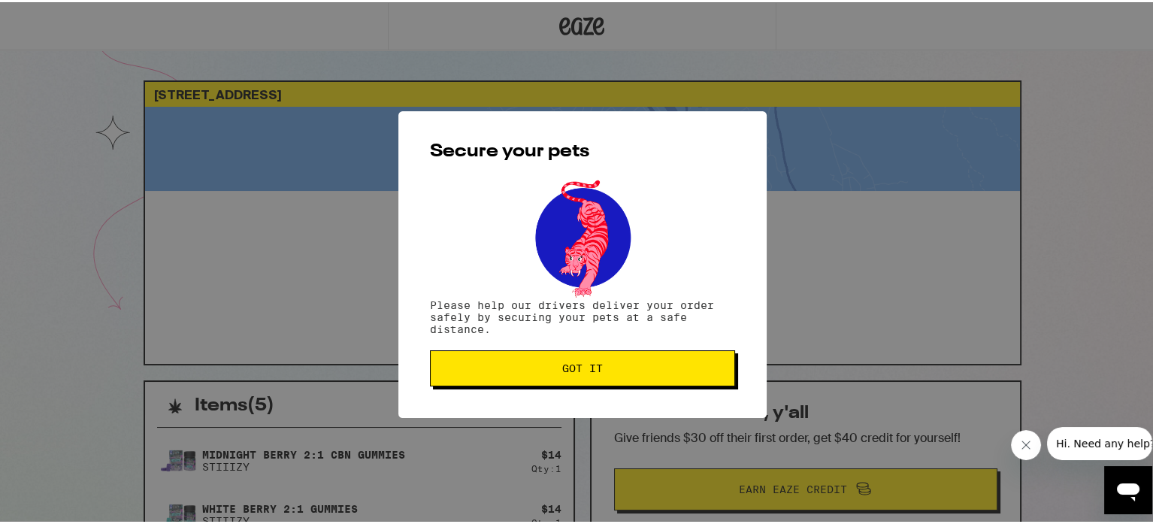
click at [570, 374] on button "Got it" at bounding box center [582, 366] width 305 height 36
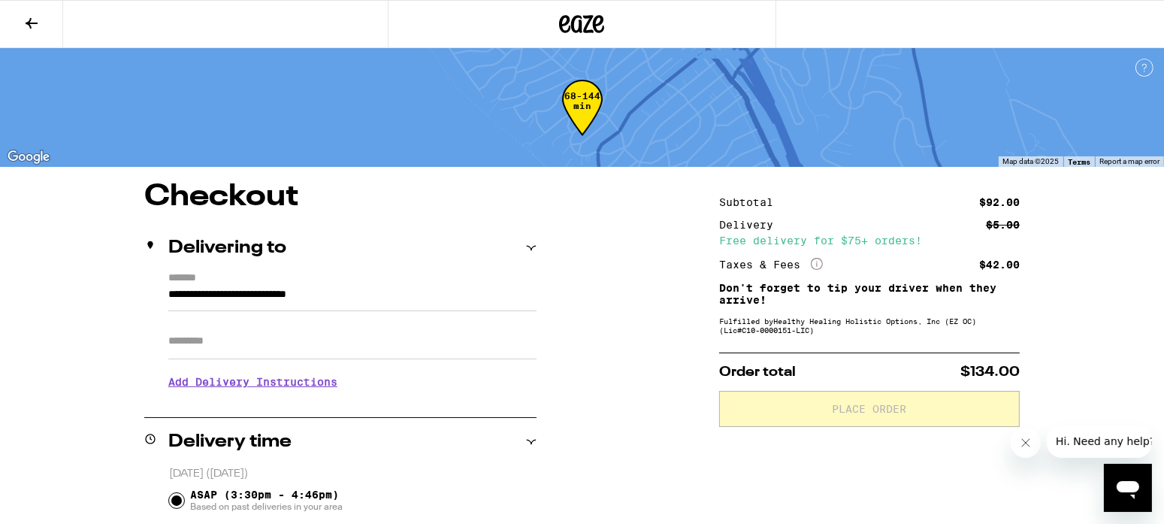
click at [29, 22] on icon at bounding box center [32, 23] width 12 height 11
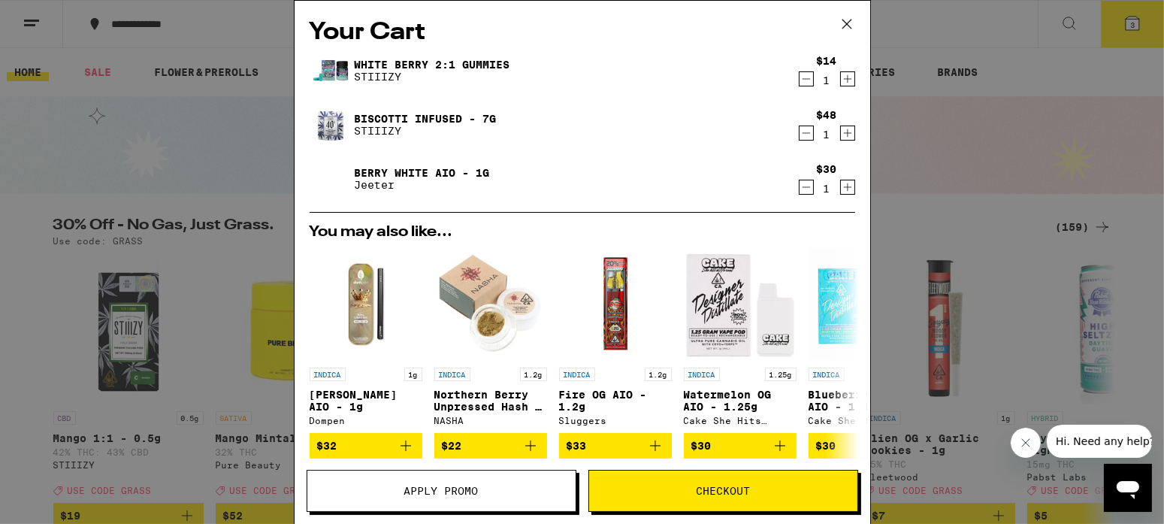
click at [172, 151] on div "Your Cart White Berry 2:1 Gummies STIIIZY $14 1 Biscotti Infused - 7g STIIIZY $…" at bounding box center [582, 262] width 1164 height 524
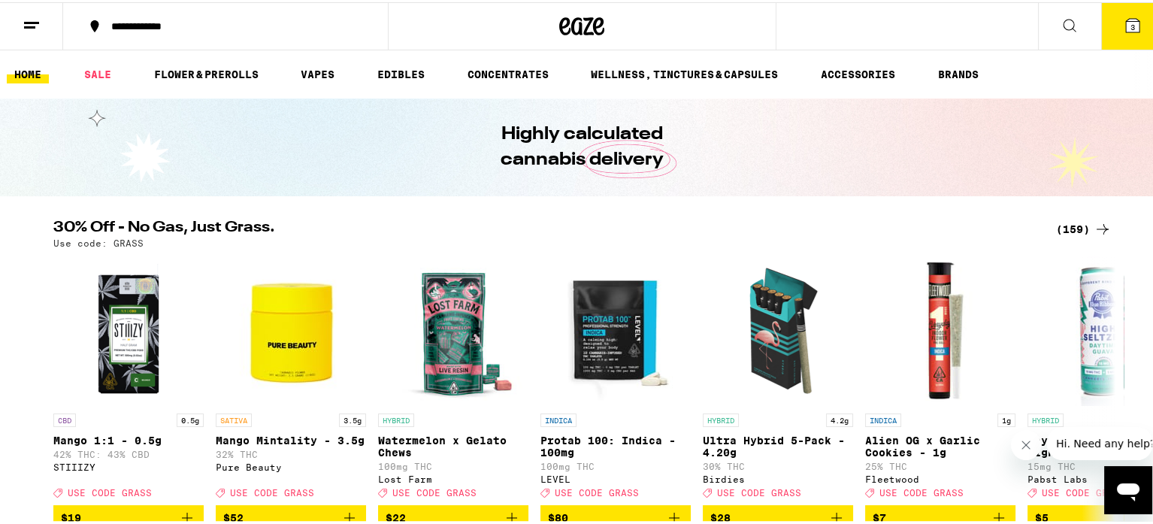
click at [1064, 225] on div "(159)" at bounding box center [1084, 227] width 56 height 18
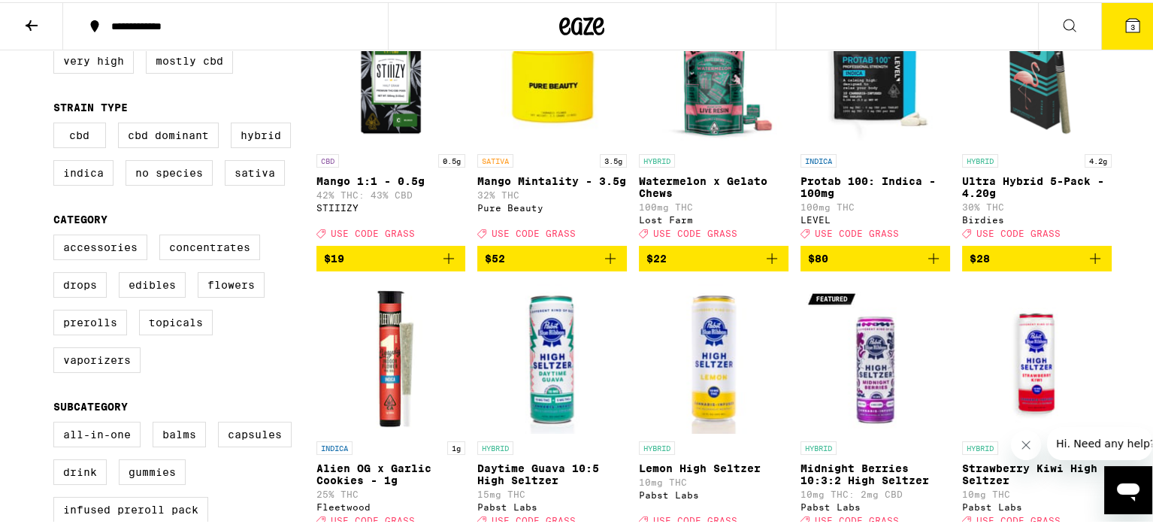
scroll to position [225, 0]
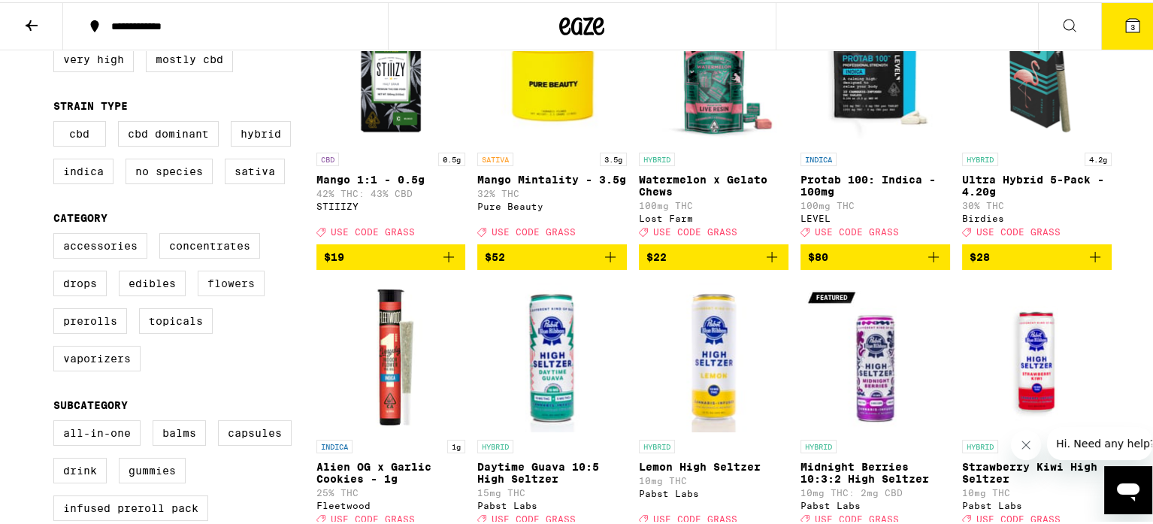
click at [213, 294] on label "Flowers" at bounding box center [231, 281] width 67 height 26
click at [57, 234] on input "Flowers" at bounding box center [56, 233] width 1 height 1
checkbox input "true"
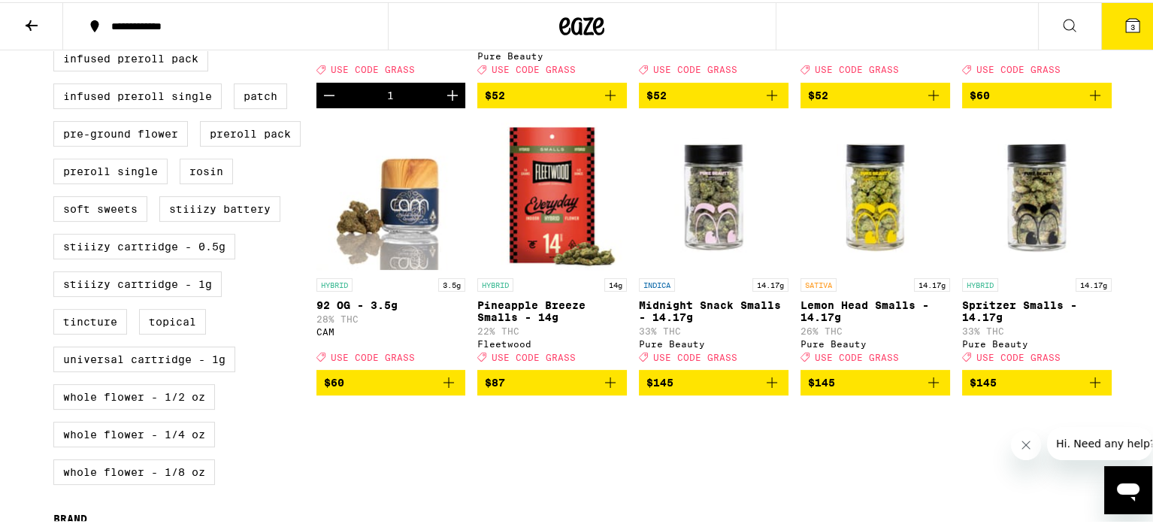
scroll to position [675, 0]
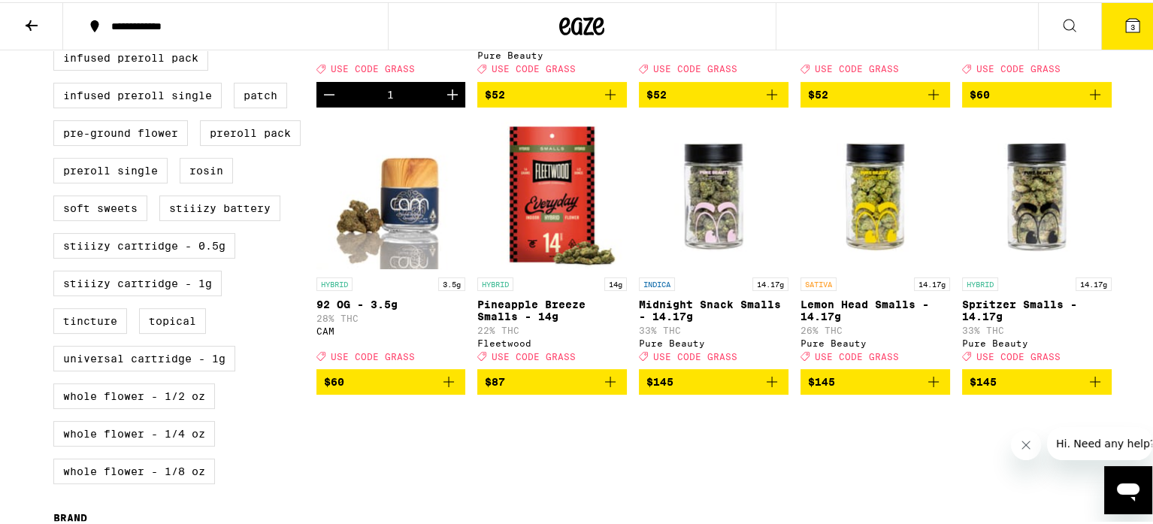
click at [767, 392] on button "$145" at bounding box center [714, 380] width 150 height 26
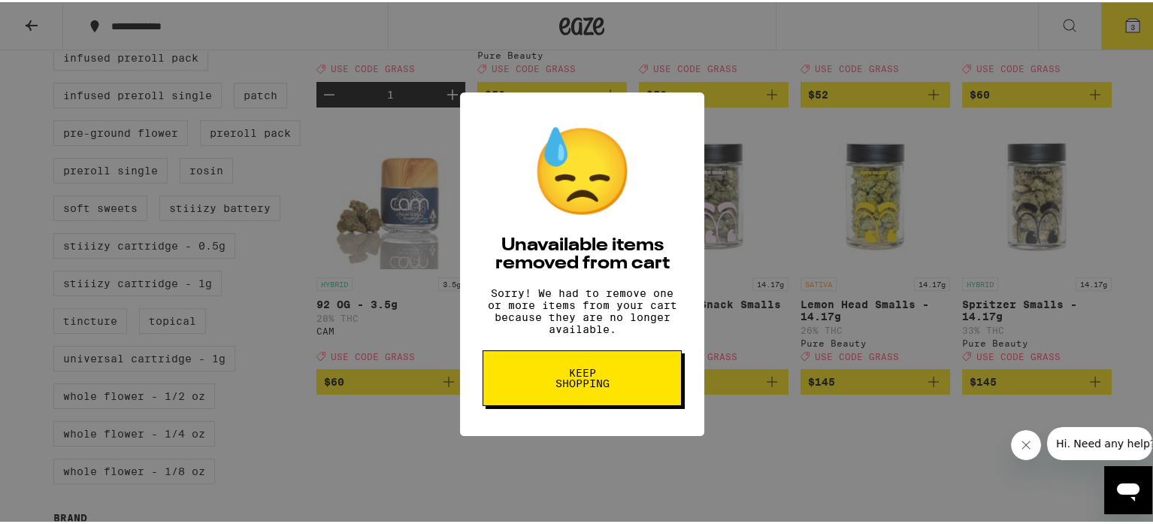
click at [571, 386] on span "Keep Shopping" at bounding box center [581, 375] width 77 height 21
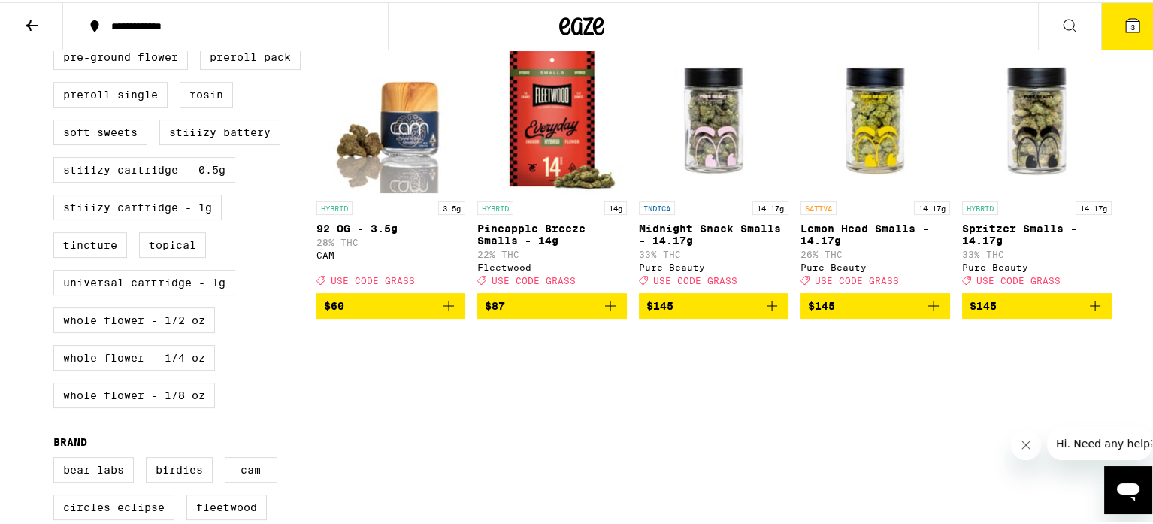
click at [1130, 32] on button "3" at bounding box center [1132, 24] width 63 height 47
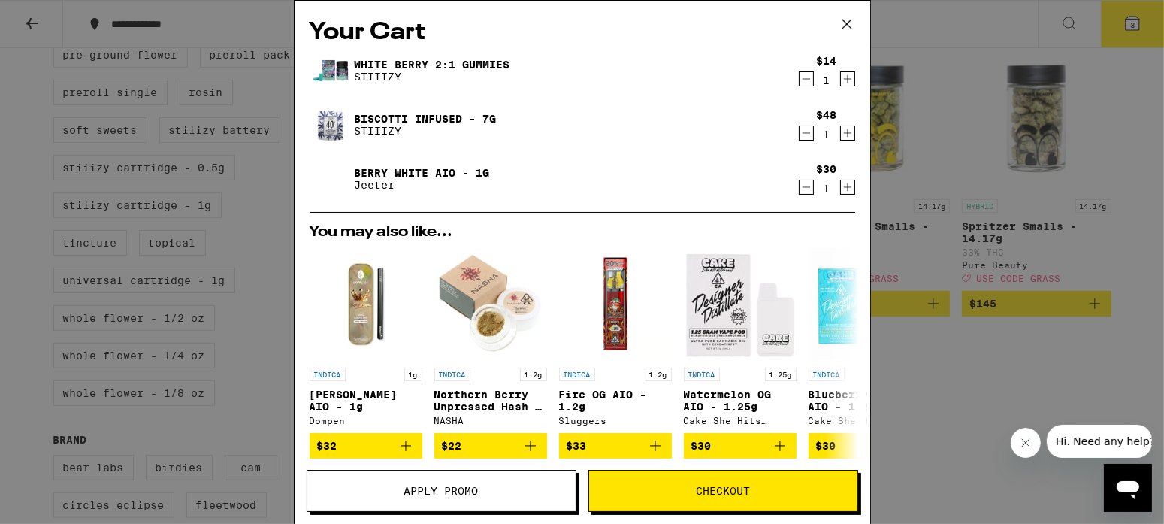
click at [952, 422] on div "Your Cart White [PERSON_NAME] 2:1 Gummies STIIIZY $14 1 Biscotti Infused - 7g S…" at bounding box center [582, 262] width 1164 height 524
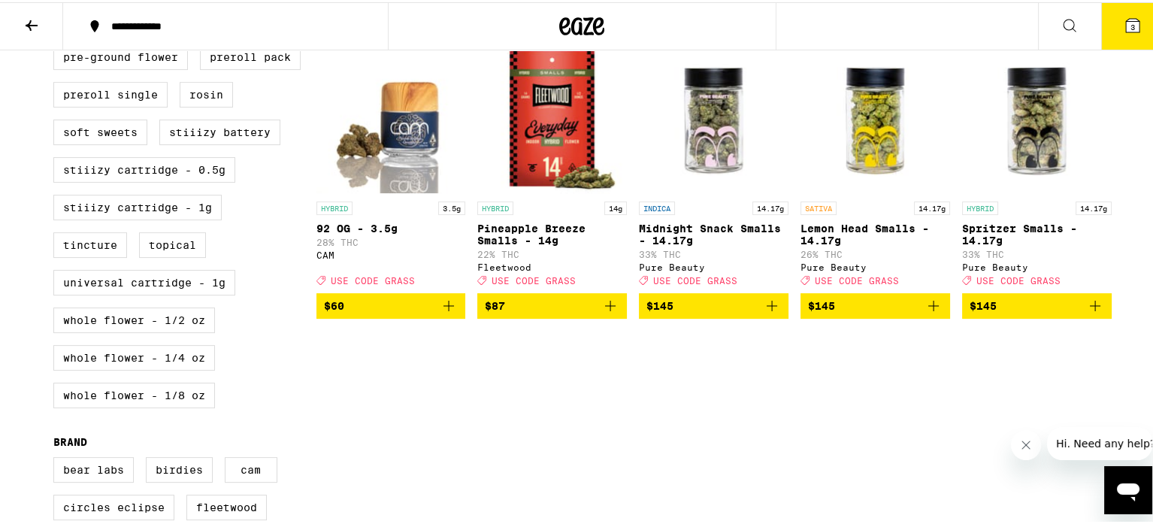
click at [676, 313] on span "$145" at bounding box center [713, 304] width 135 height 18
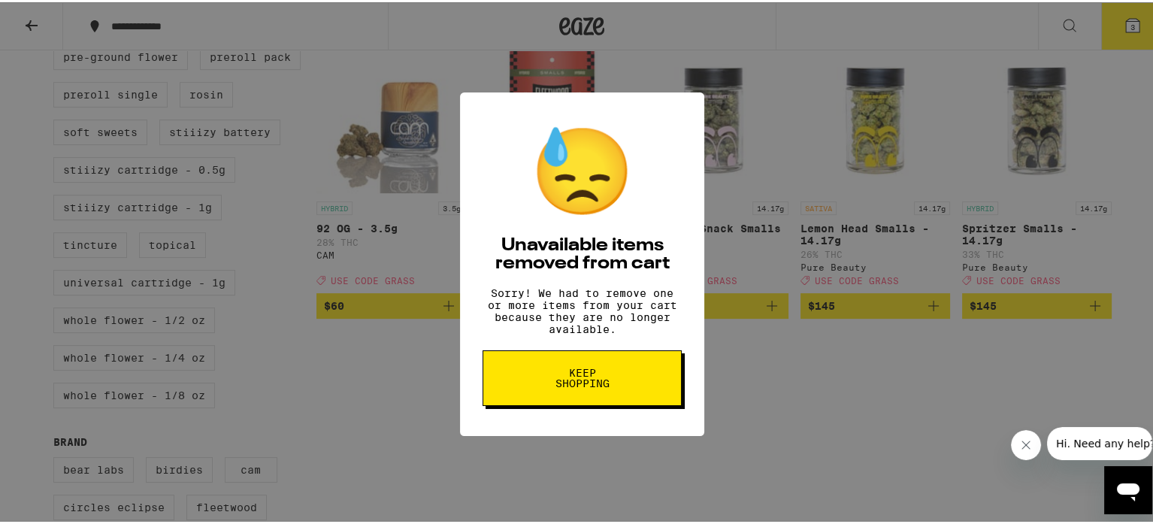
click at [856, 406] on div "😓 Unavailable items removed from cart Sorry! We had to remove one or more items…" at bounding box center [582, 262] width 1164 height 524
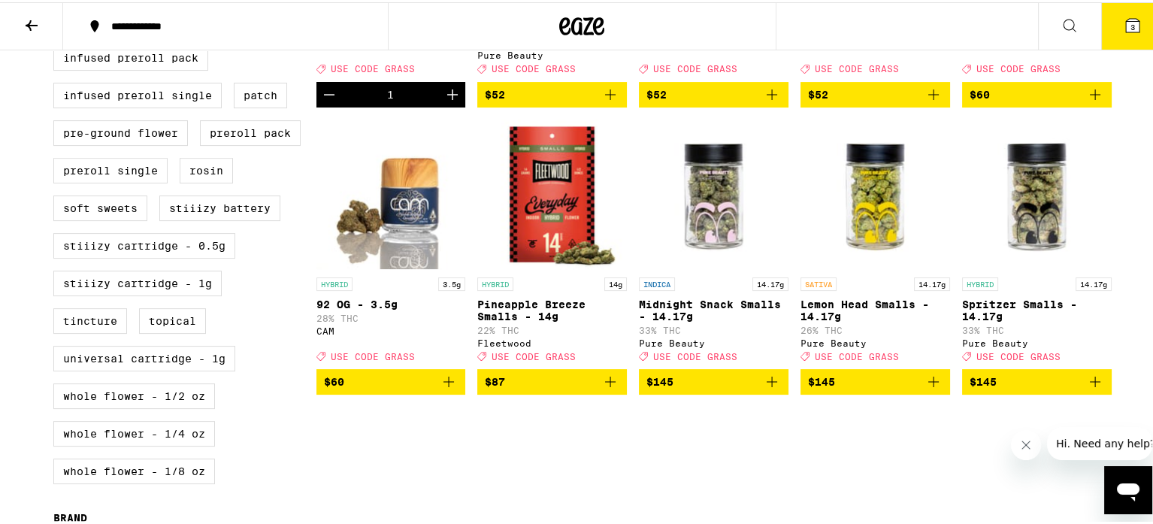
scroll to position [676, 0]
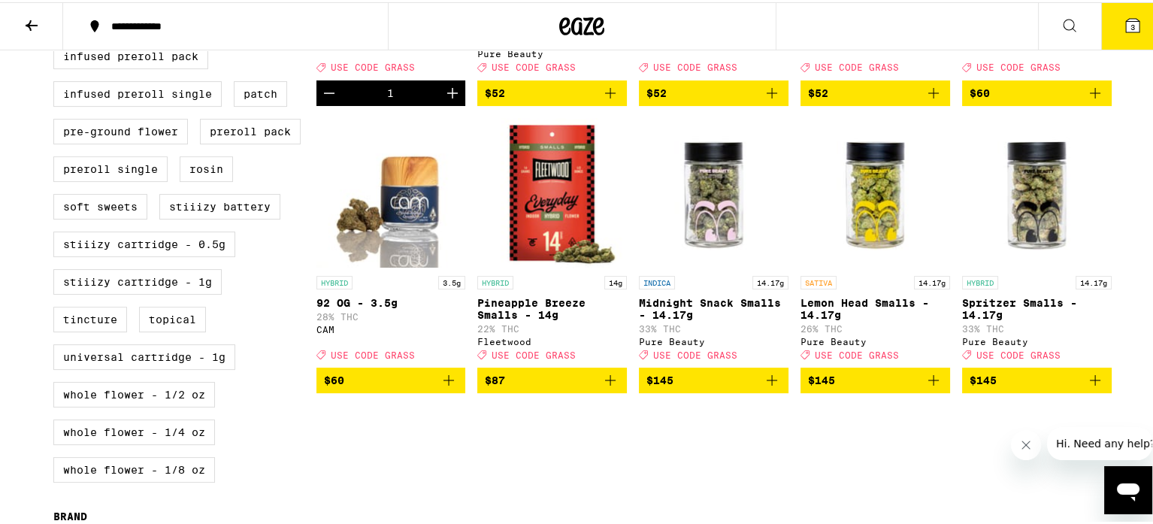
click at [992, 387] on span "$145" at bounding box center [1036, 378] width 135 height 18
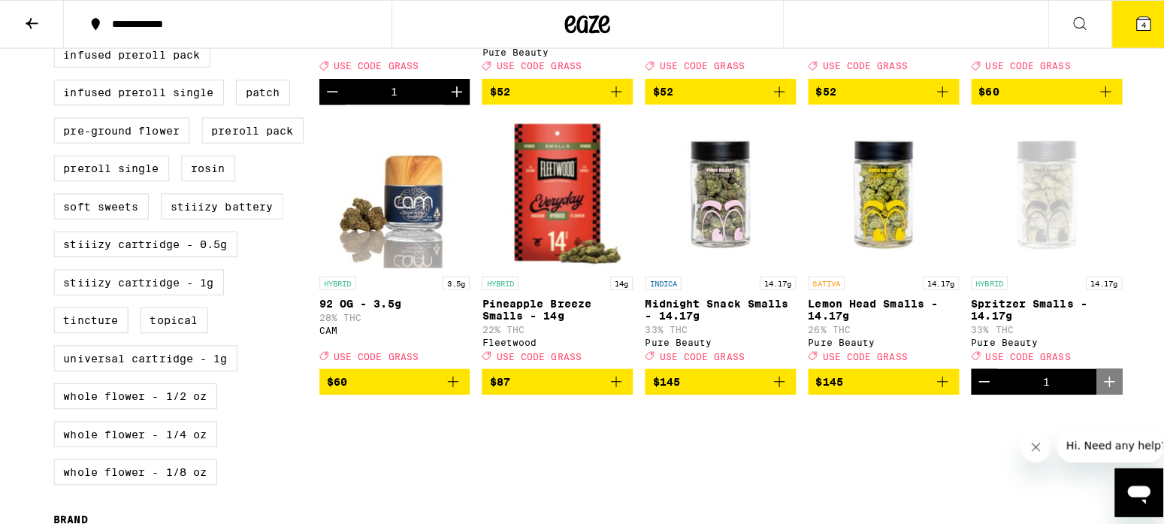
scroll to position [0, 0]
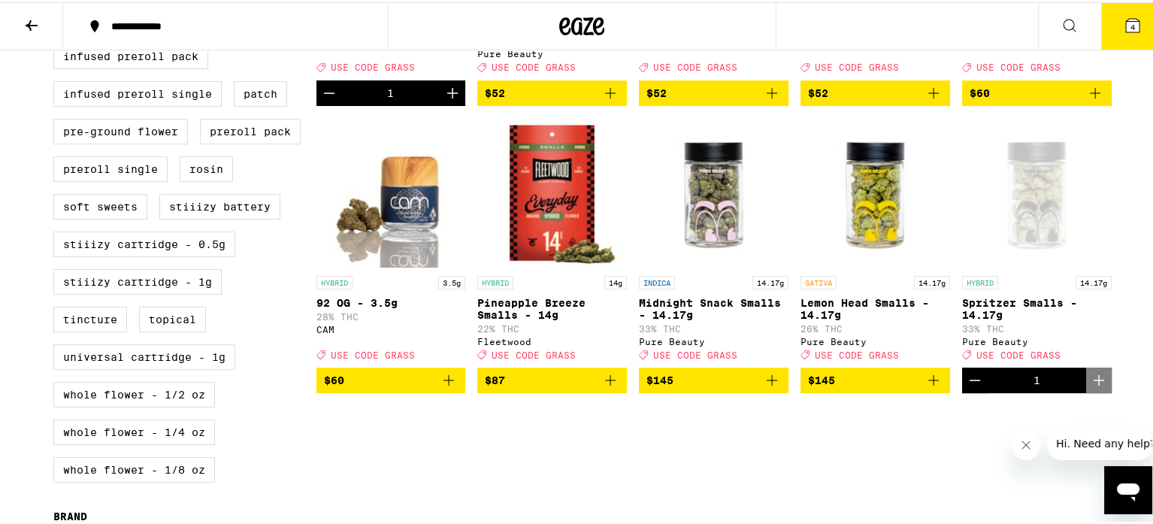
click at [1124, 19] on icon at bounding box center [1133, 23] width 18 height 18
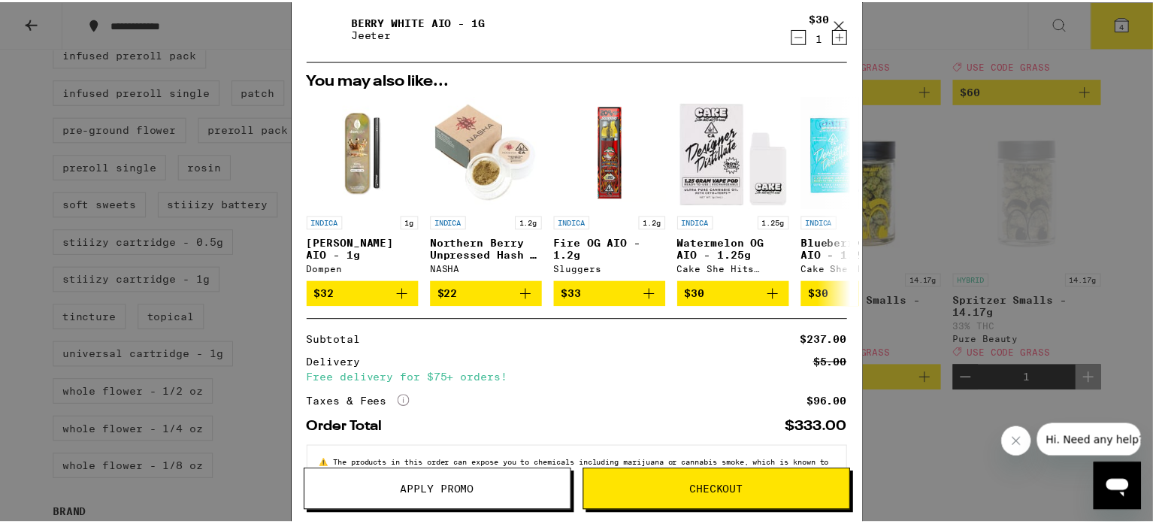
scroll to position [260, 0]
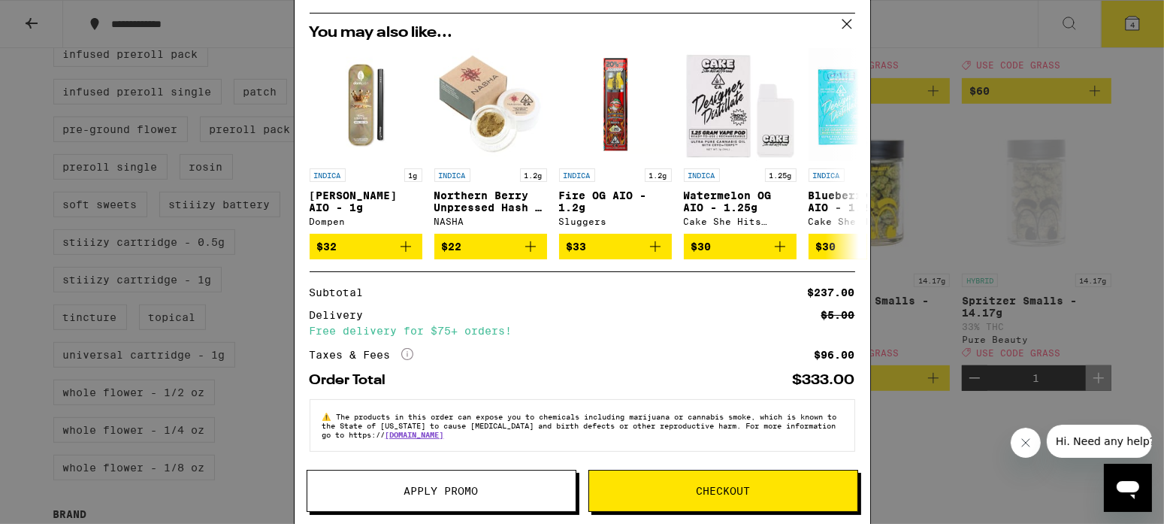
click at [428, 496] on span "Apply Promo" at bounding box center [441, 490] width 74 height 11
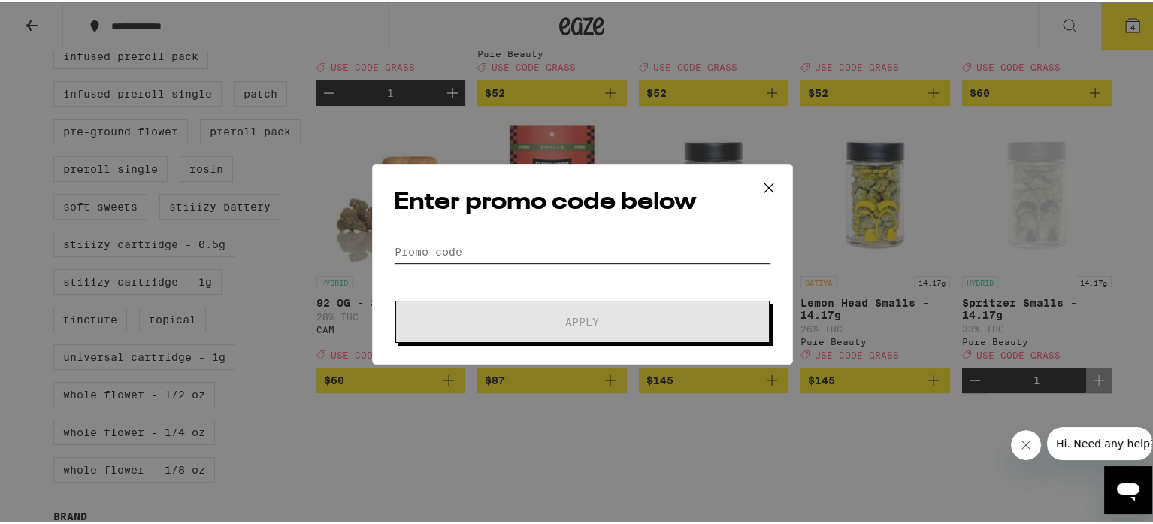
click at [416, 248] on input "Promo Code" at bounding box center [582, 249] width 377 height 23
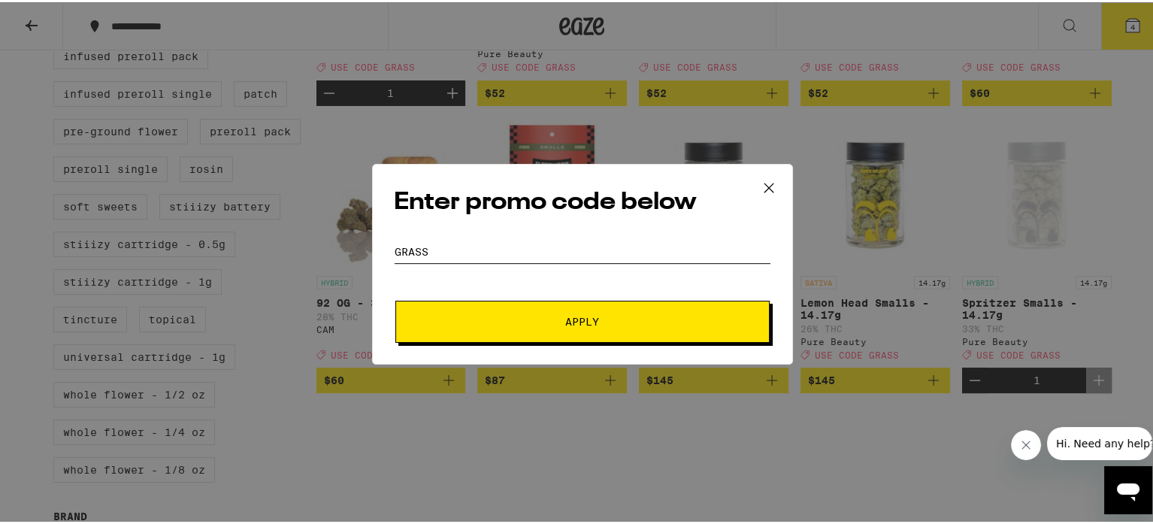
type input "grass"
click at [556, 313] on button "Apply" at bounding box center [582, 319] width 374 height 42
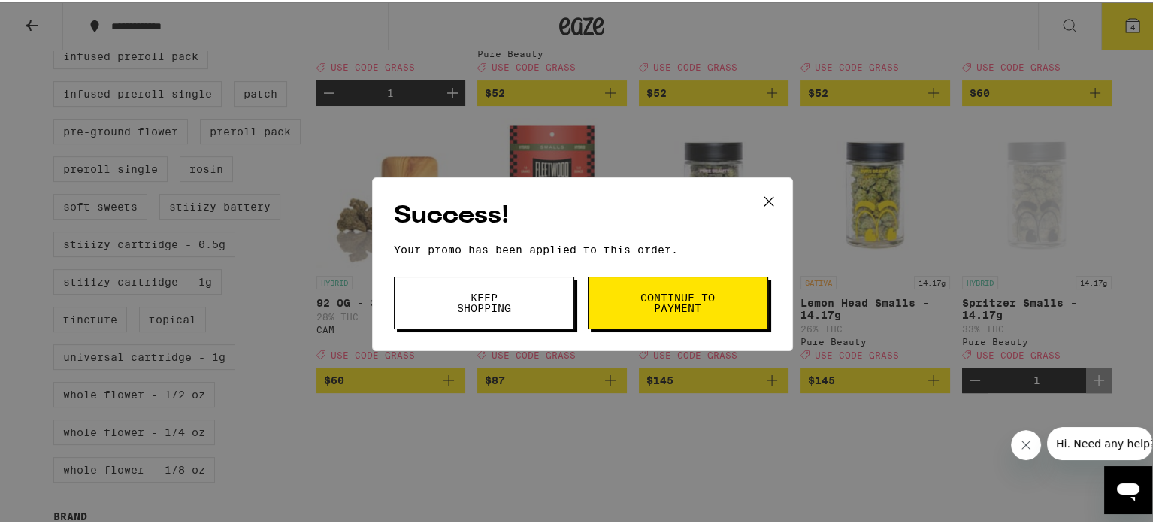
click at [665, 302] on span "Continue to payment" at bounding box center [678, 300] width 77 height 21
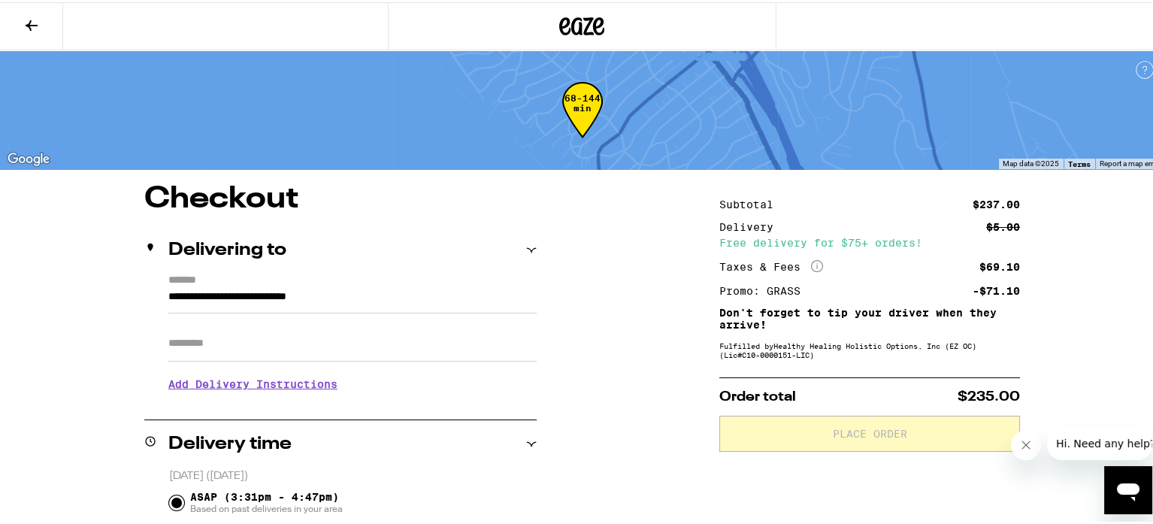
click at [210, 347] on input "Apt/Suite" at bounding box center [352, 341] width 368 height 36
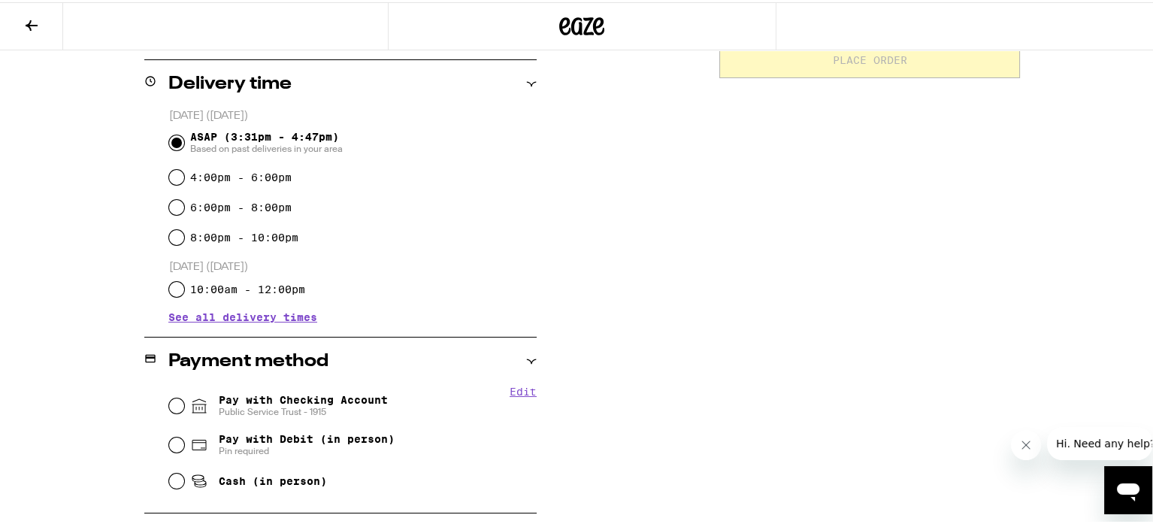
type input "*"
click at [173, 403] on input "Pay with Checking Account Public Service Trust - 1915" at bounding box center [176, 402] width 15 height 15
radio input "true"
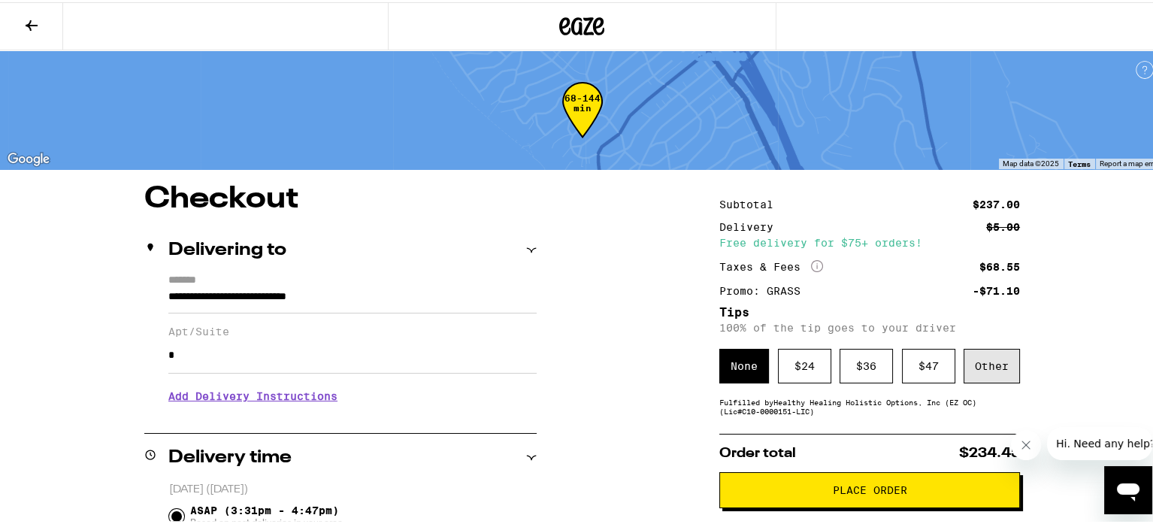
click at [975, 356] on div "Other" at bounding box center [991, 363] width 56 height 35
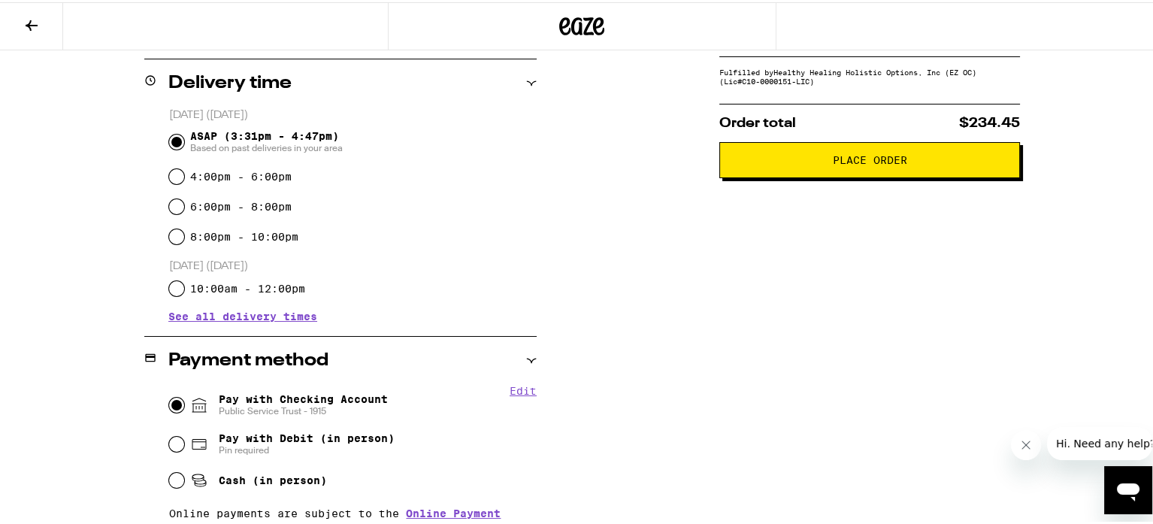
scroll to position [375, 0]
type input "6"
click at [863, 162] on span "Place Order" at bounding box center [870, 157] width 74 height 11
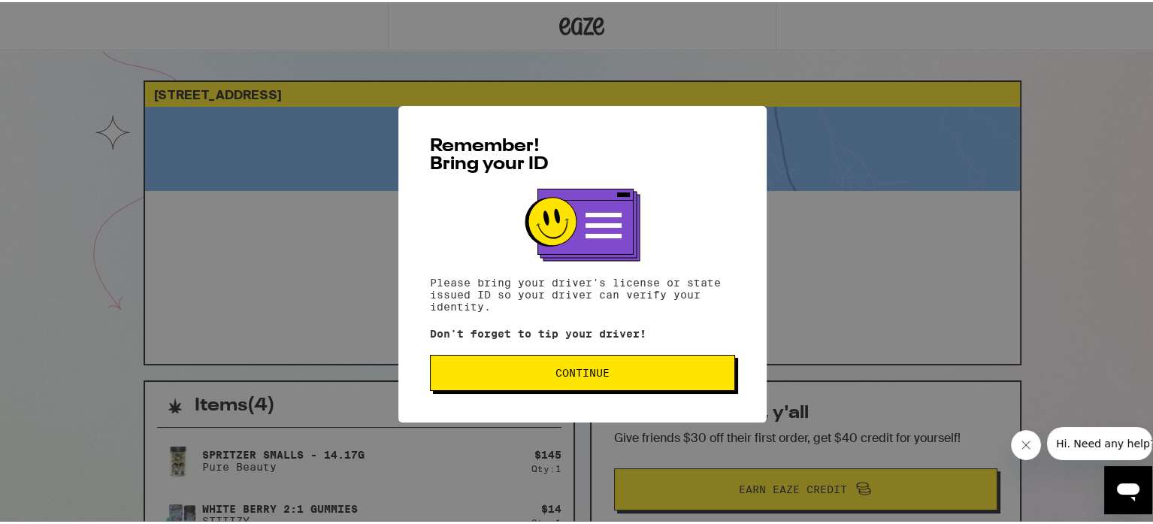
click at [586, 381] on button "Continue" at bounding box center [582, 370] width 305 height 36
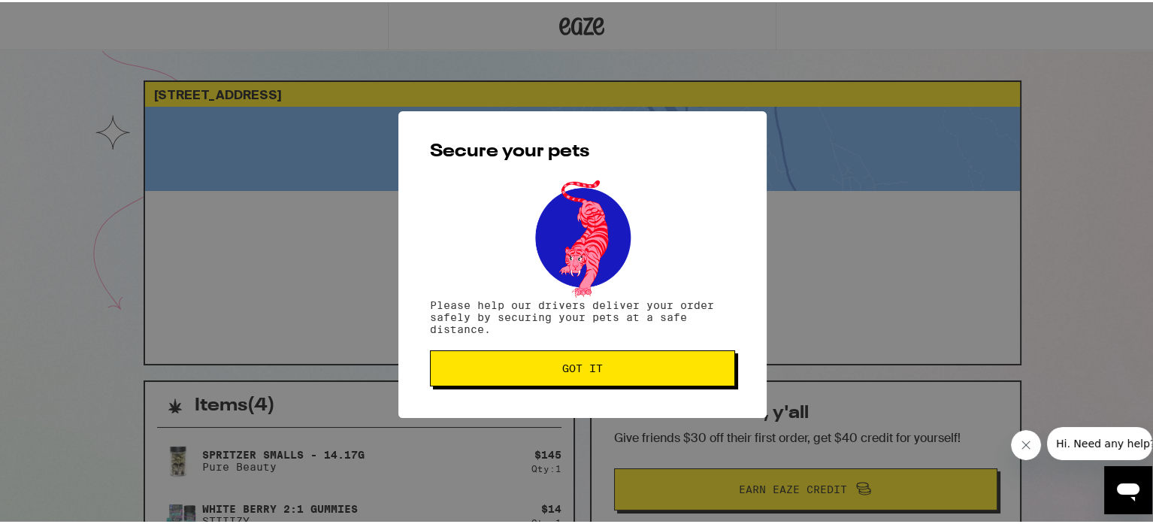
click at [570, 362] on span "Got it" at bounding box center [582, 366] width 41 height 11
